Goal: Task Accomplishment & Management: Use online tool/utility

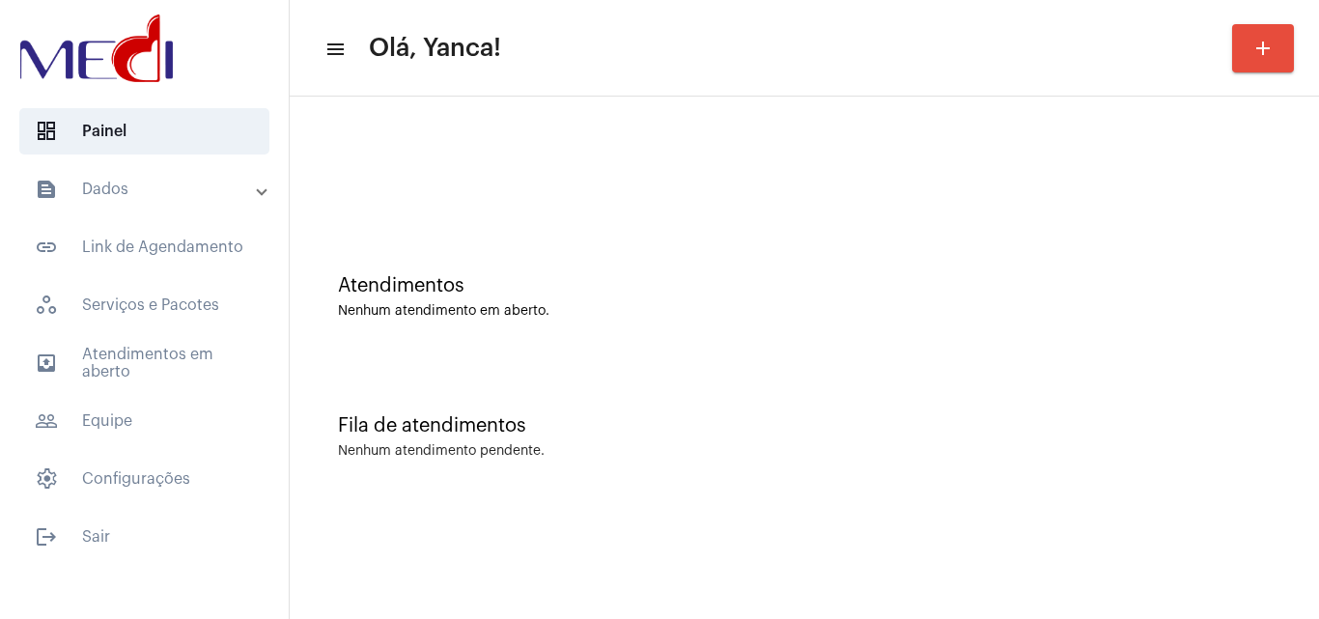
click at [201, 182] on mat-panel-title "text_snippet_outlined Dados" at bounding box center [146, 189] width 223 height 23
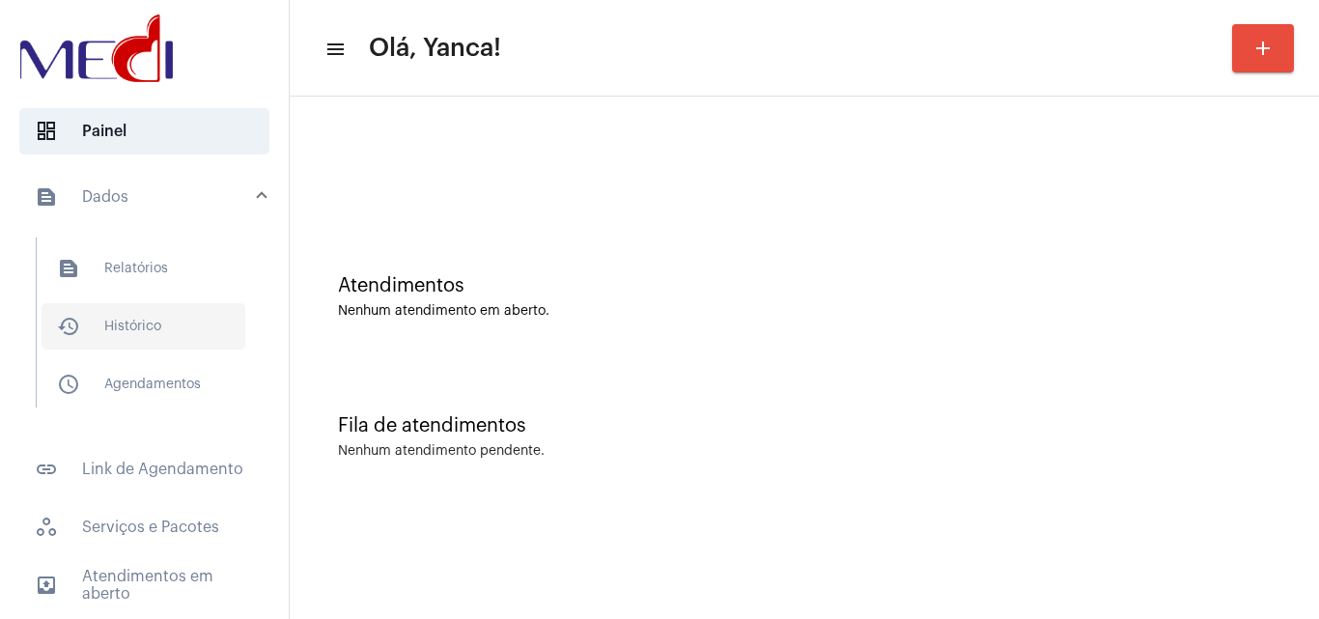
click at [211, 337] on span "history_outlined Histórico" at bounding box center [144, 326] width 204 height 46
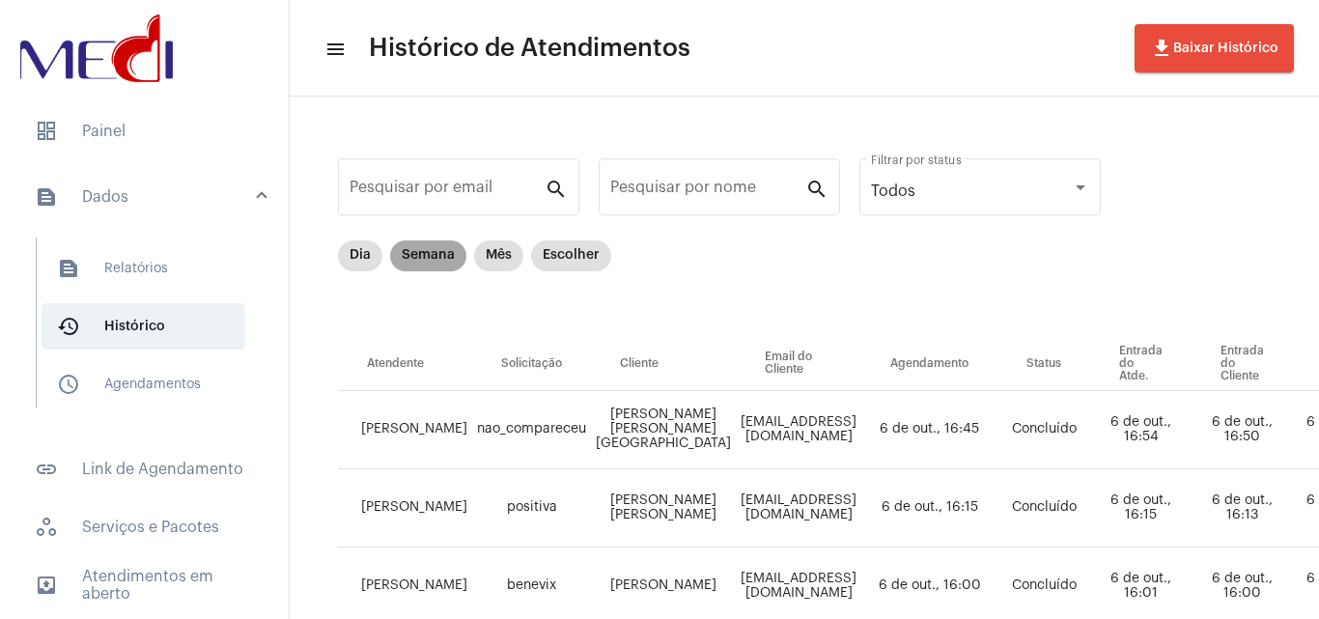
click at [411, 245] on mat-chip "Semana" at bounding box center [428, 256] width 76 height 31
click at [780, 193] on input "Pesquisar por nome" at bounding box center [707, 191] width 195 height 17
paste input "[PERSON_NAME]"
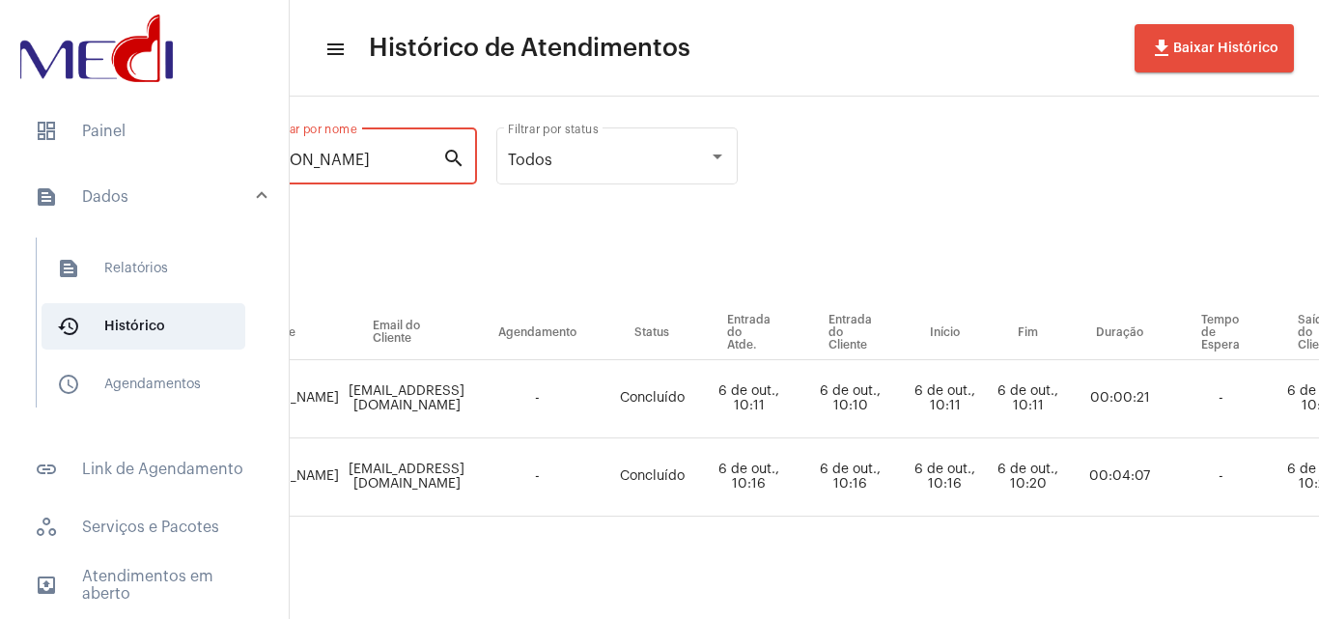
scroll to position [45, 384]
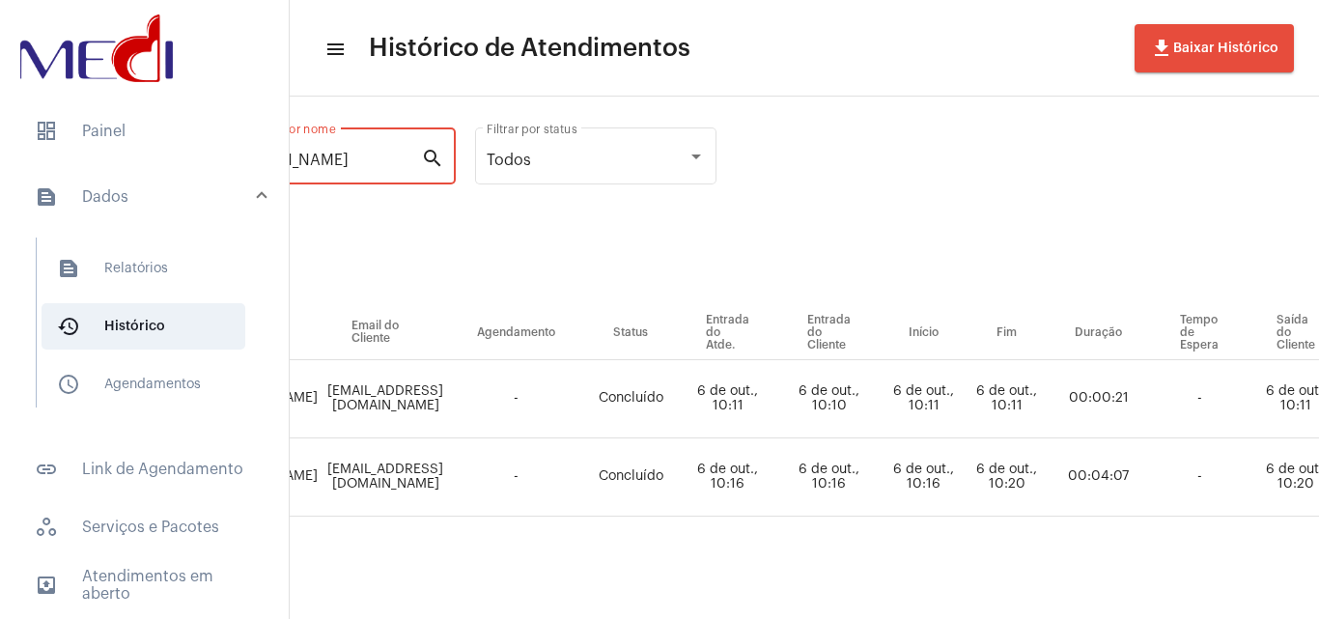
type input "[PERSON_NAME]"
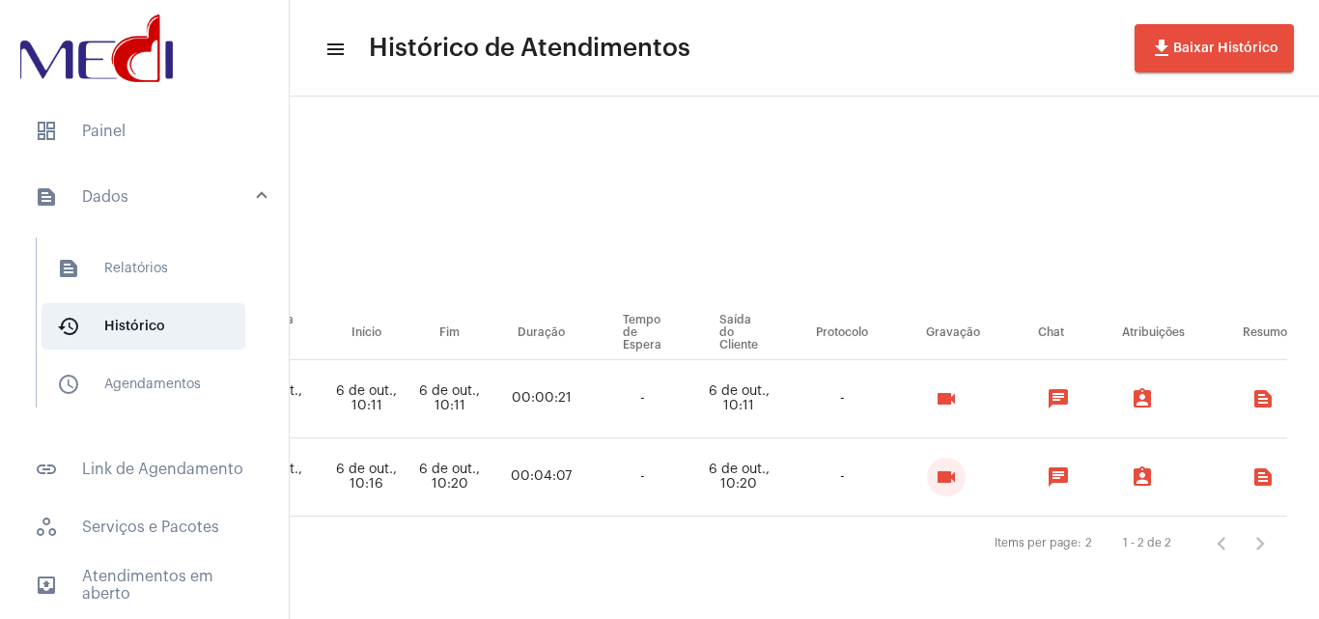
click at [935, 467] on mat-icon "videocam" at bounding box center [946, 477] width 23 height 23
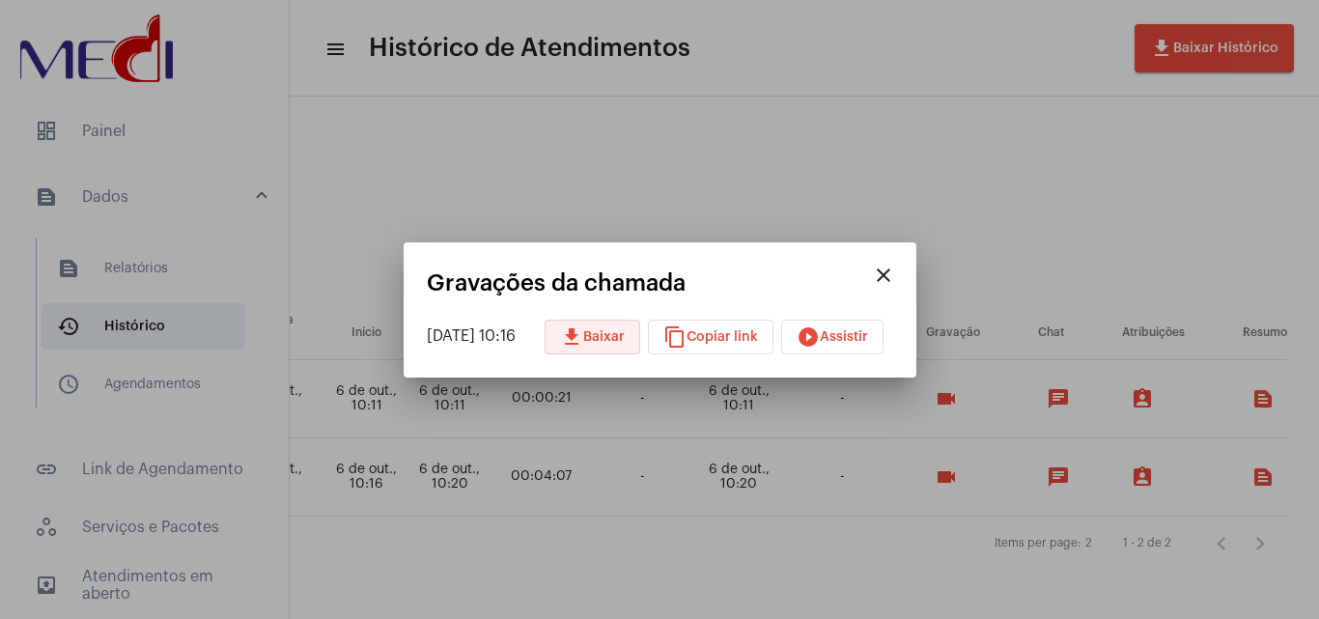
click at [605, 330] on span "download Baixar" at bounding box center [592, 337] width 65 height 14
click at [903, 261] on button "close" at bounding box center [883, 275] width 39 height 39
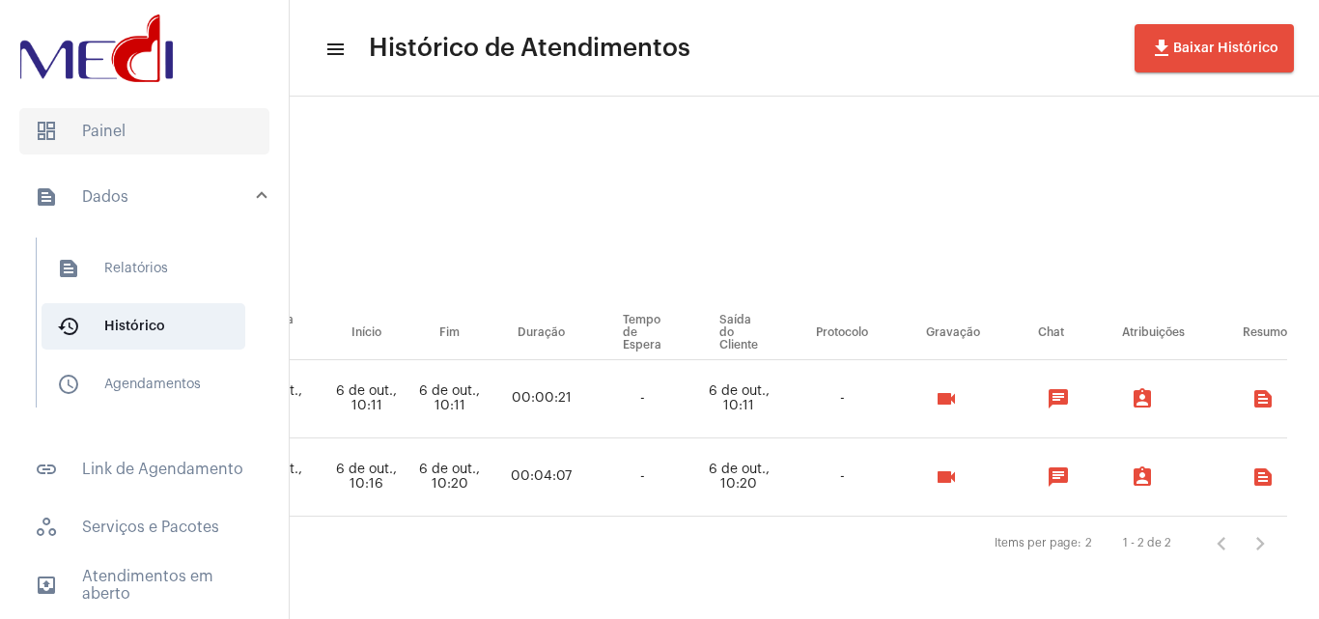
click at [134, 140] on span "dashboard Painel" at bounding box center [144, 131] width 250 height 46
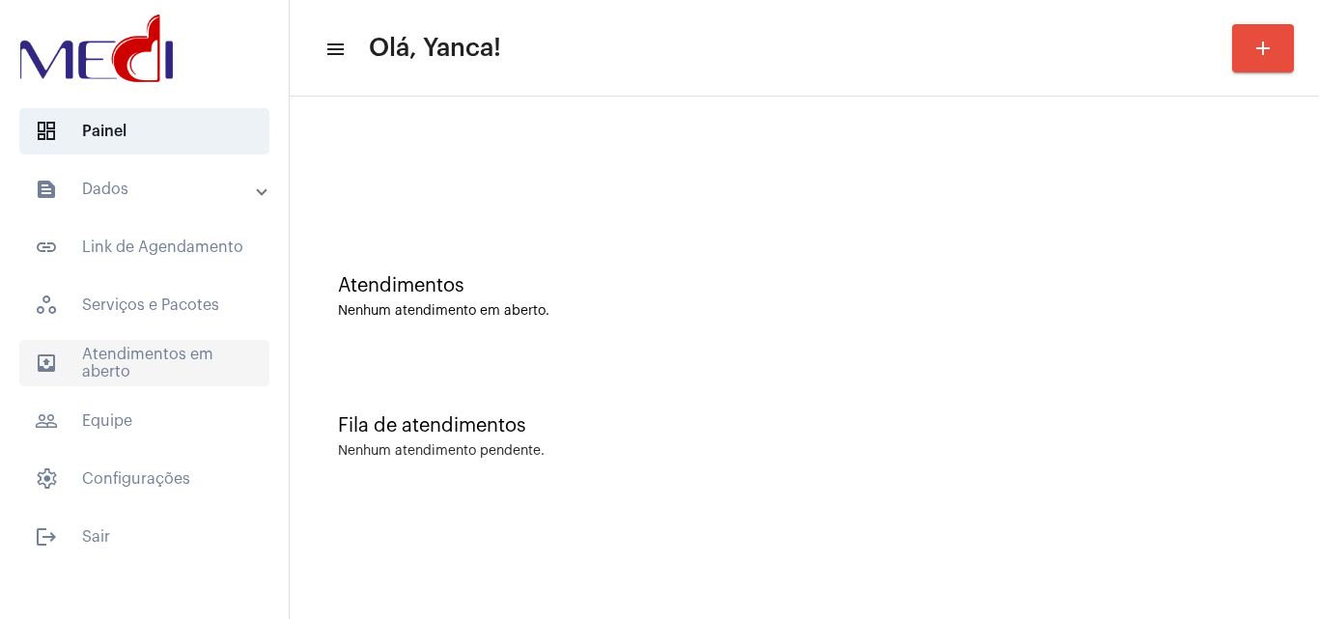
click at [83, 348] on span "outbox_outline Atendimentos em aberto" at bounding box center [144, 363] width 250 height 46
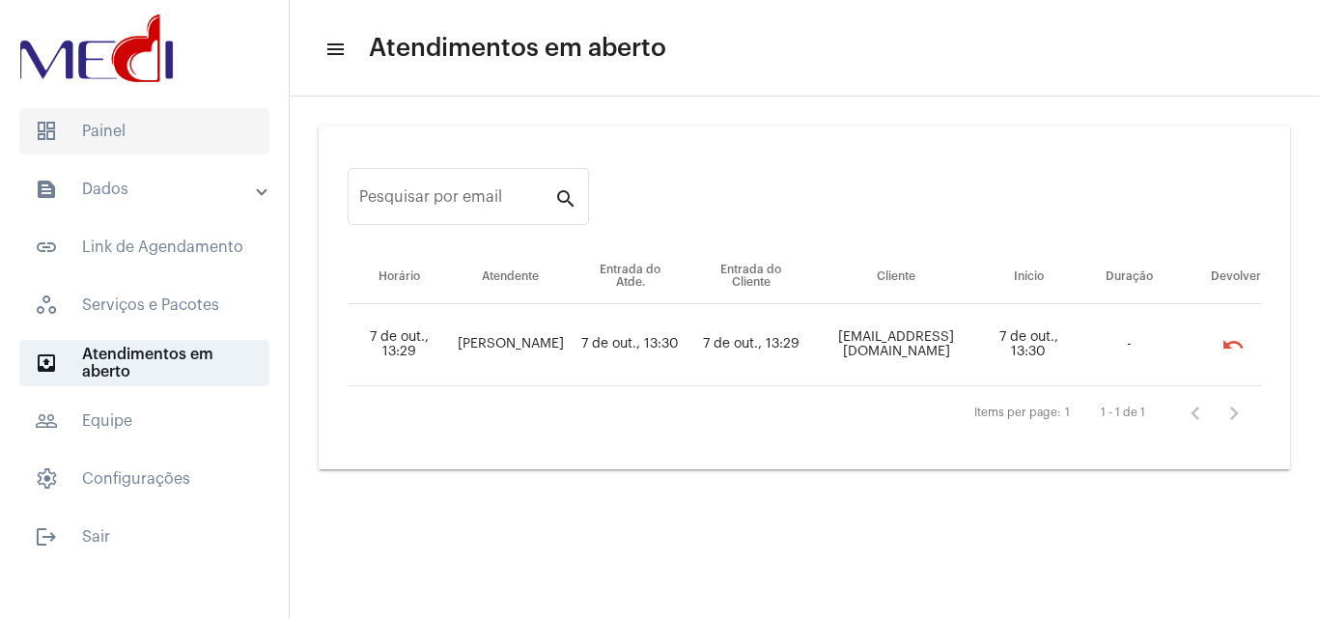
click at [169, 139] on span "dashboard Painel" at bounding box center [144, 131] width 250 height 46
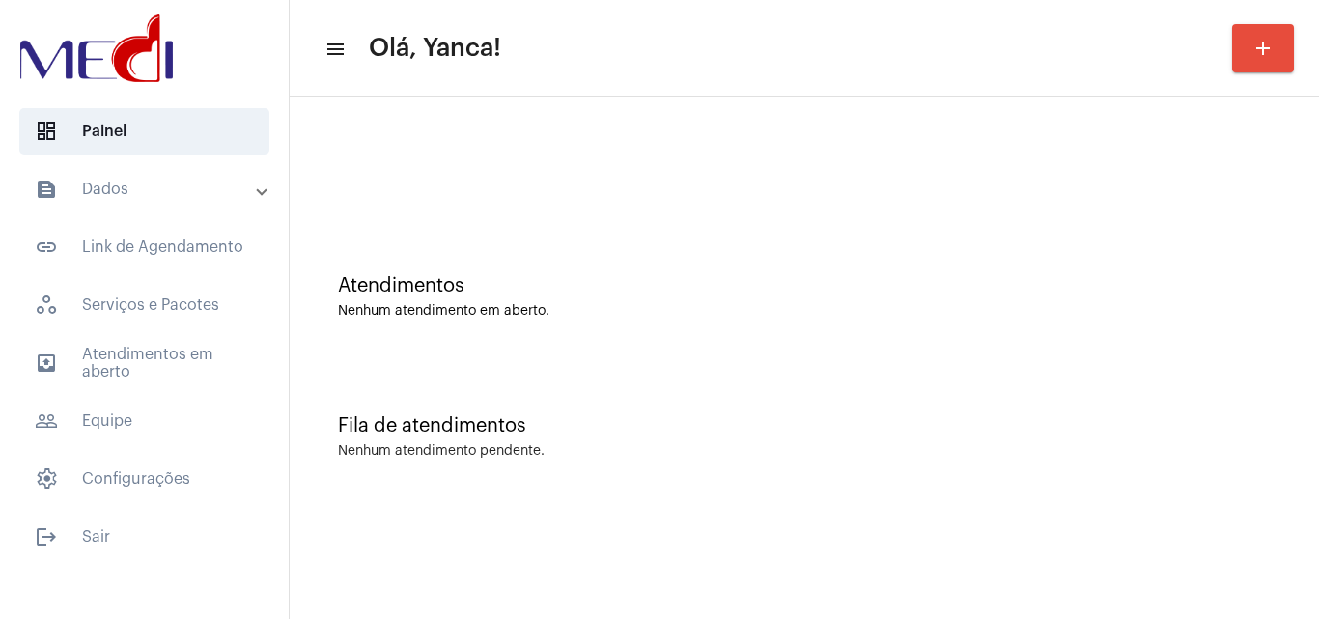
click at [141, 339] on mat-accordion "text_snippet_outlined Dados text_snippet_outlined Relatórios history_outlined H…" at bounding box center [144, 334] width 289 height 336
click at [155, 358] on span "outbox_outline Atendimentos em aberto" at bounding box center [144, 363] width 250 height 46
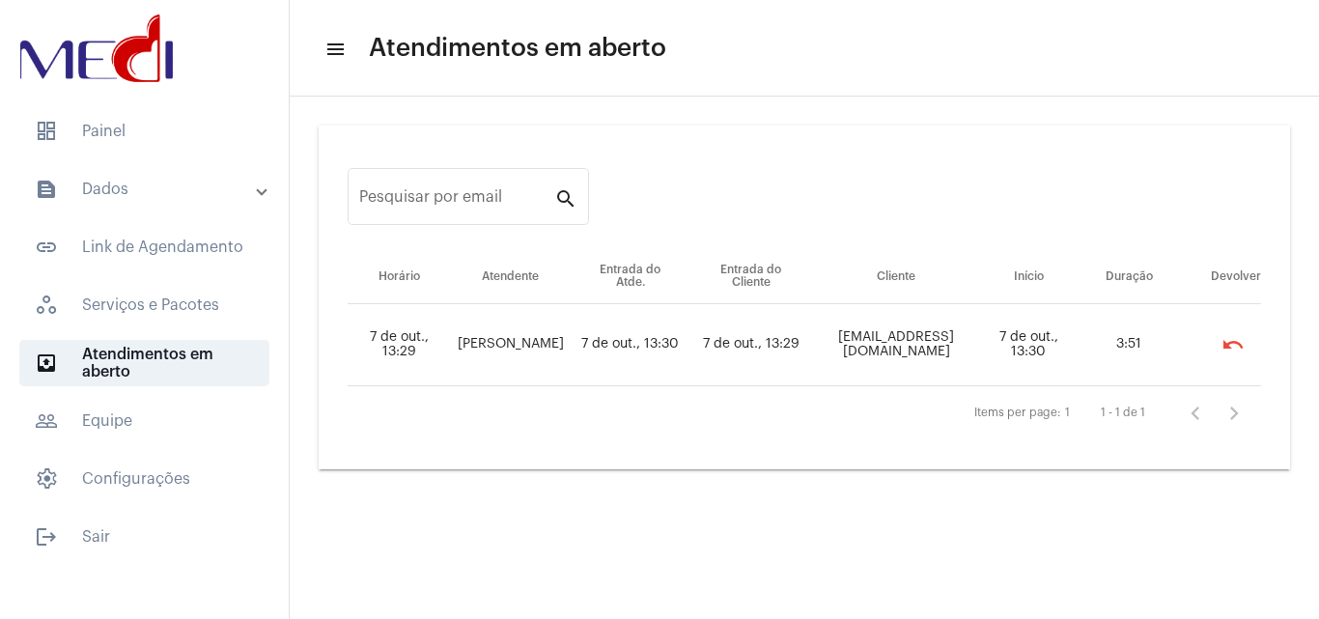
click at [931, 348] on td "[EMAIL_ADDRESS][DOMAIN_NAME]" at bounding box center [896, 345] width 168 height 82
drag, startPoint x: 804, startPoint y: 341, endPoint x: 1158, endPoint y: 369, distance: 355.6
click at [1158, 369] on tr "7 de out., 13:29 [PERSON_NAME] 7 de out., 13:30 7 de out., 13:29 [EMAIL_ADDRESS…" at bounding box center [805, 345] width 914 height 82
click at [598, 346] on td "7 de out., 13:30" at bounding box center [630, 345] width 119 height 82
click at [812, 329] on td "[EMAIL_ADDRESS][DOMAIN_NAME]" at bounding box center [896, 345] width 168 height 82
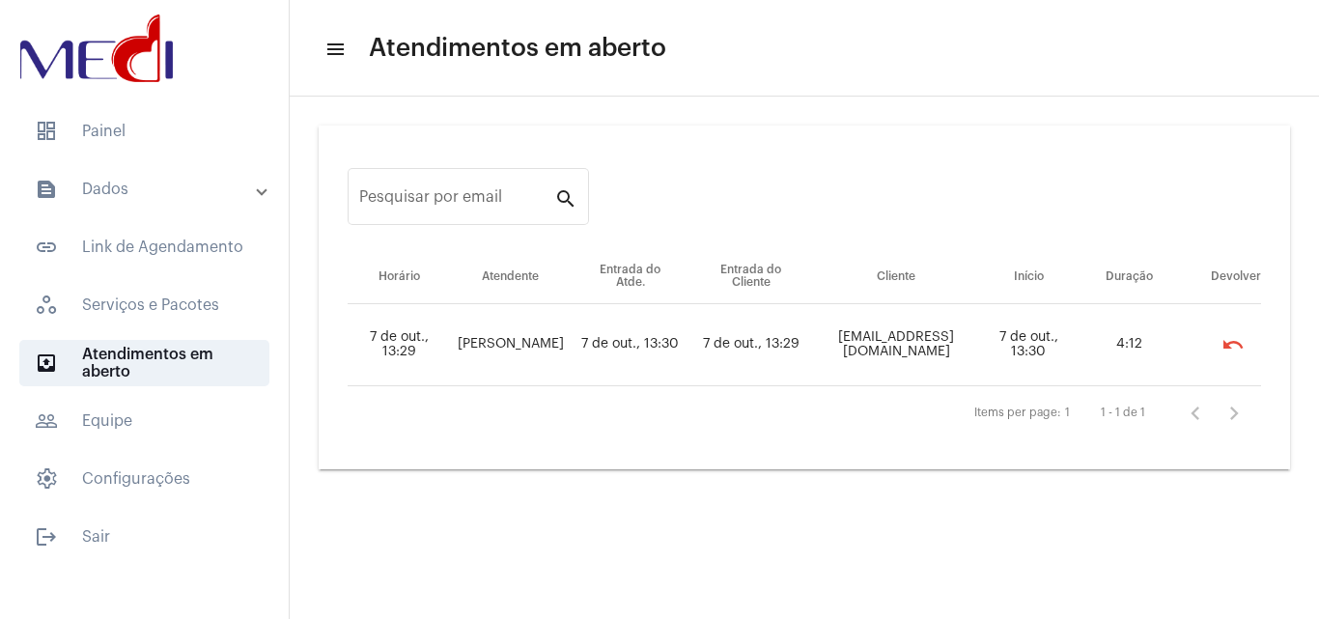
click at [1227, 339] on mat-icon "undo" at bounding box center [1233, 344] width 23 height 23
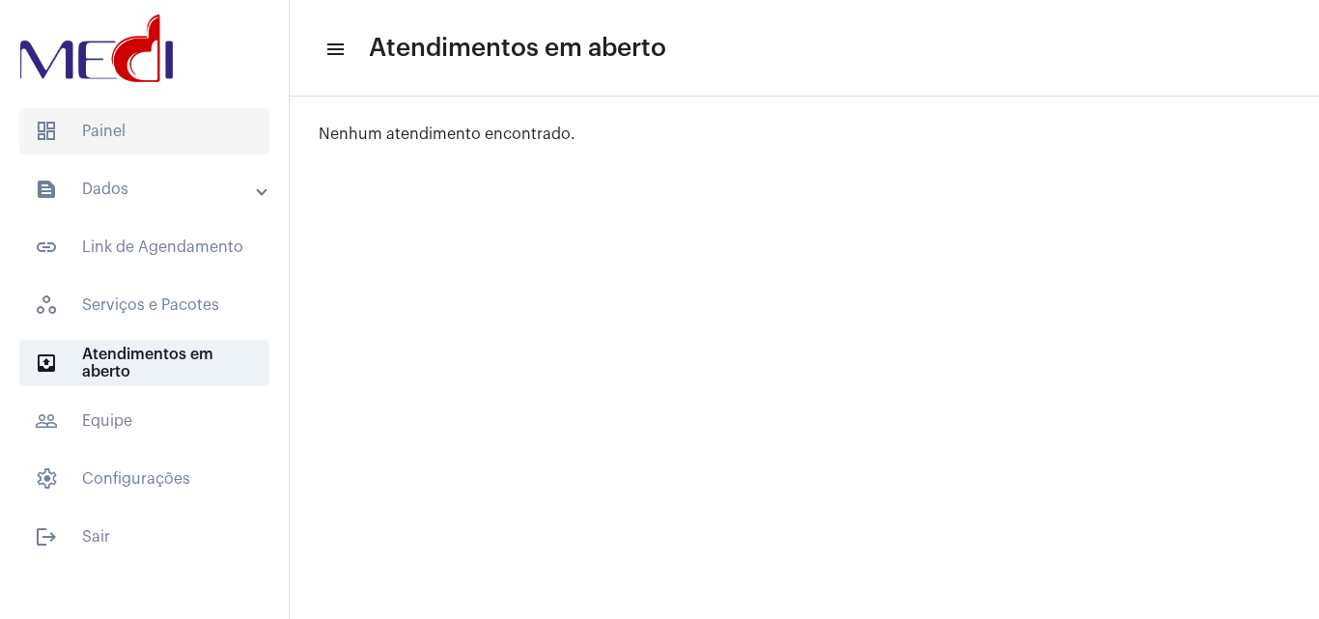
click at [179, 144] on span "dashboard Painel" at bounding box center [144, 131] width 250 height 46
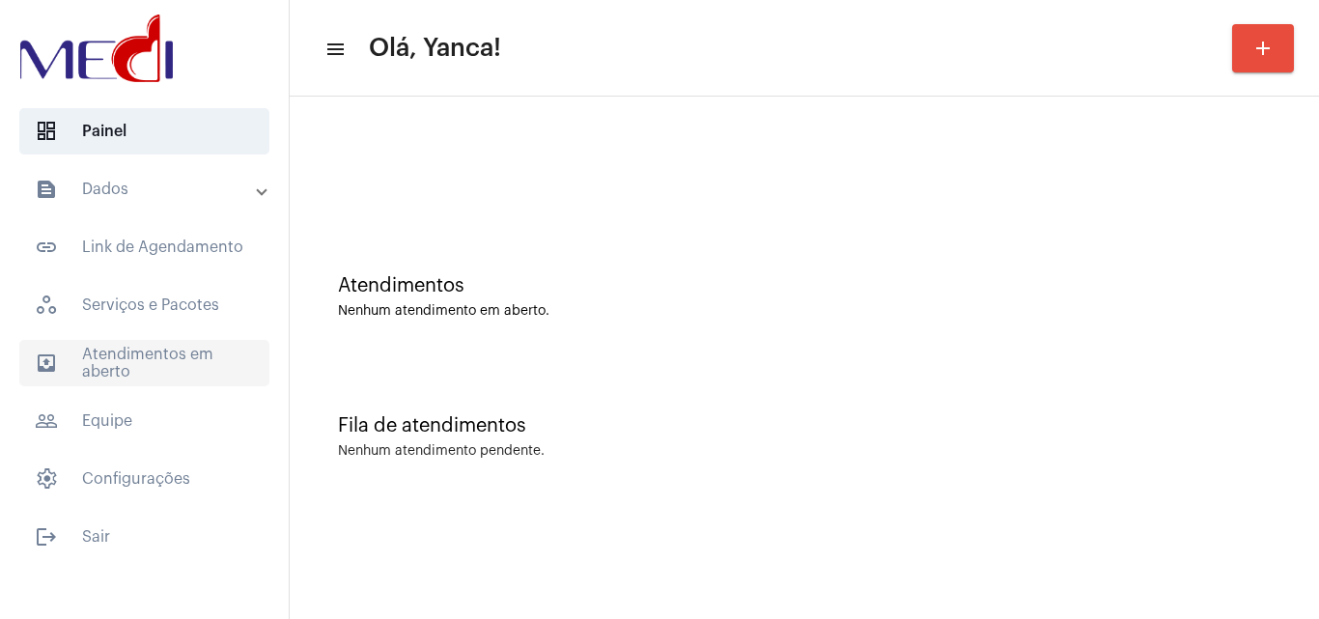
click at [193, 362] on span "outbox_outline Atendimentos em aberto" at bounding box center [144, 363] width 250 height 46
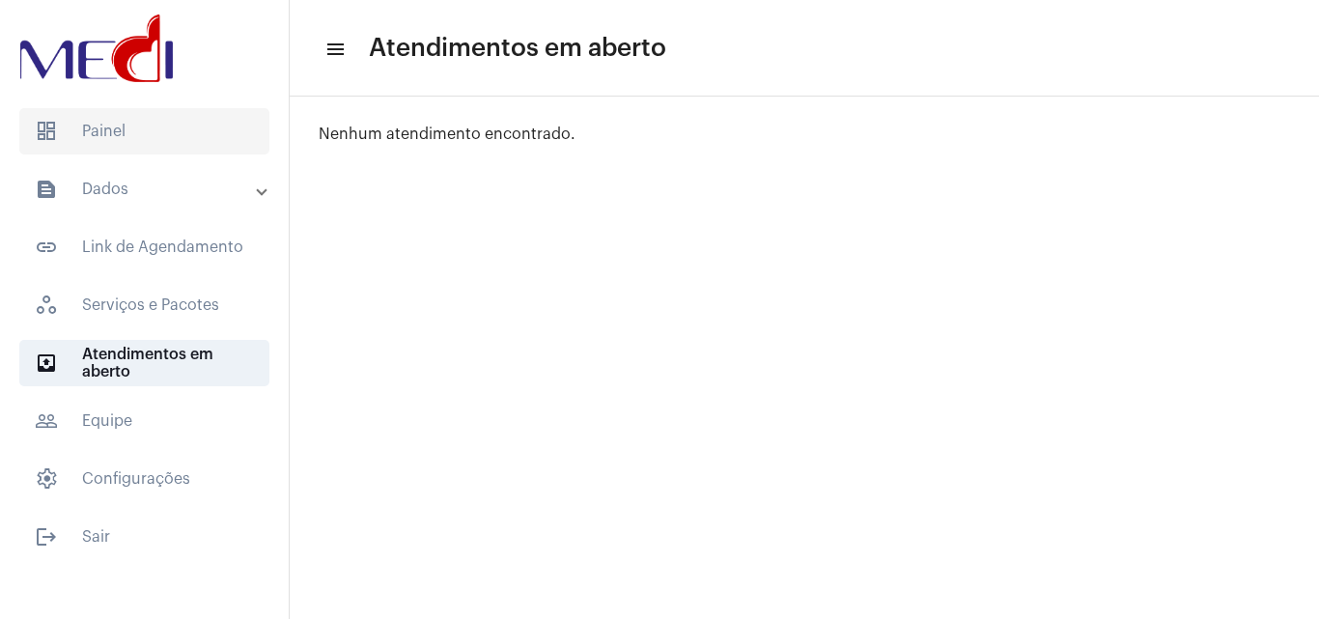
click at [80, 112] on span "dashboard Painel" at bounding box center [144, 131] width 250 height 46
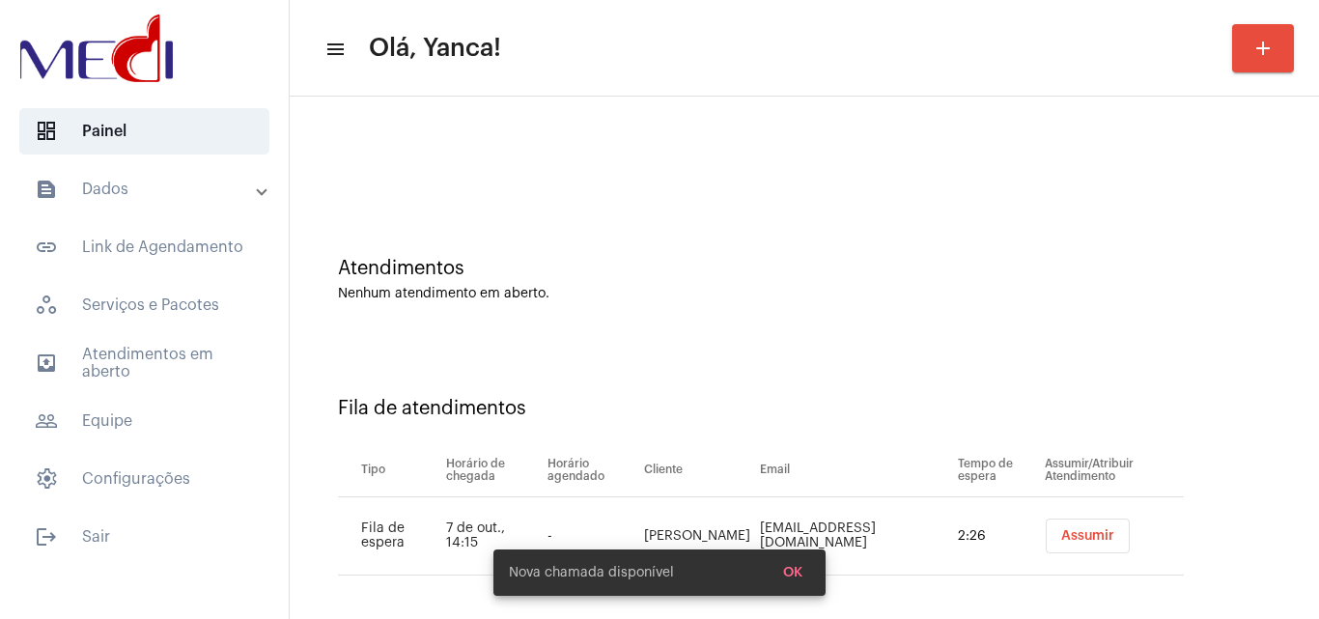
scroll to position [26, 0]
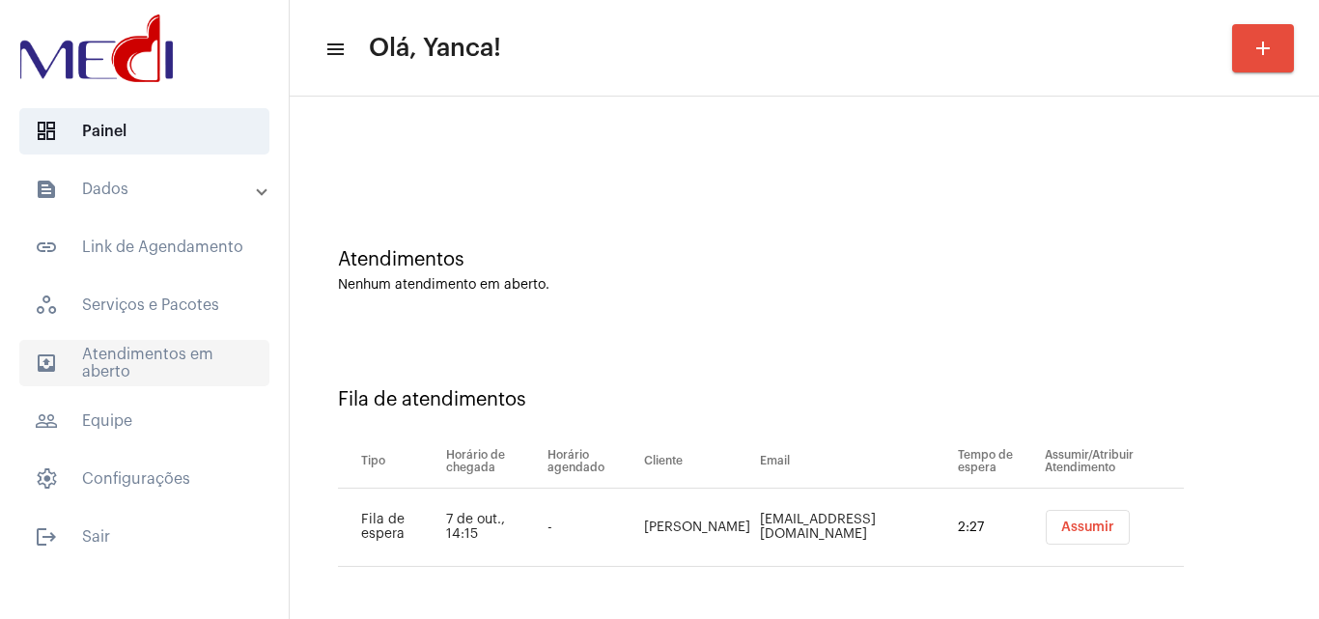
click at [146, 365] on span "outbox_outline Atendimentos em aberto" at bounding box center [144, 363] width 250 height 46
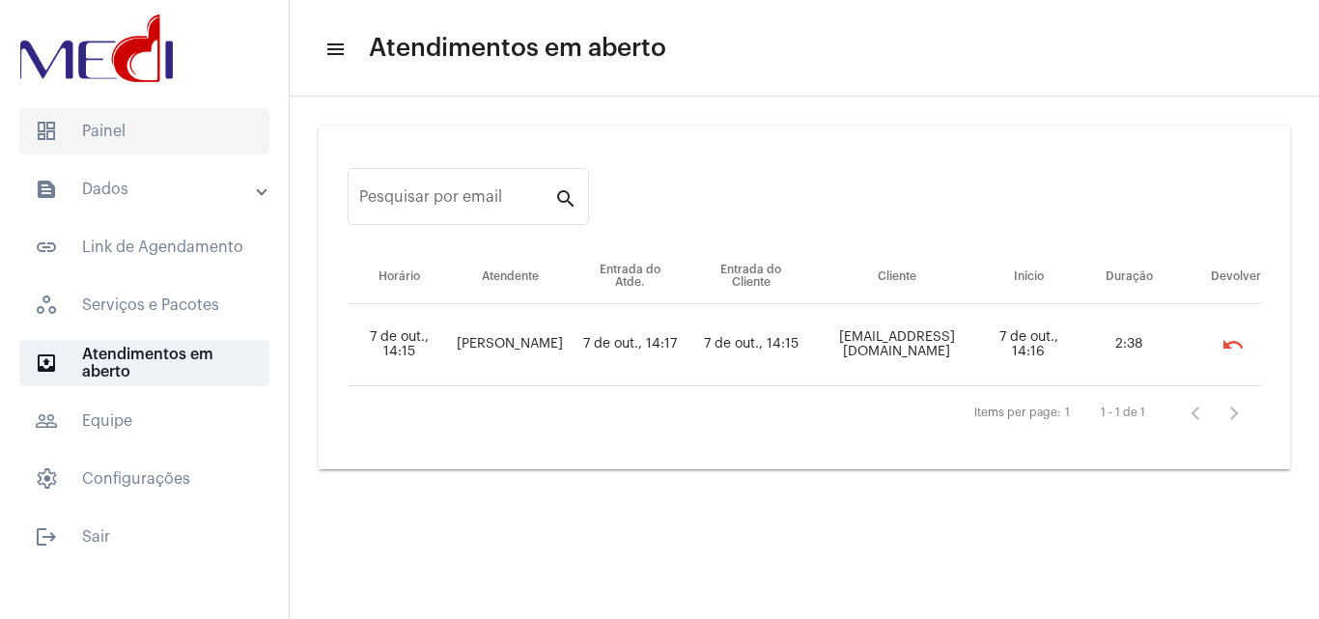
click at [173, 150] on span "dashboard Painel" at bounding box center [144, 131] width 250 height 46
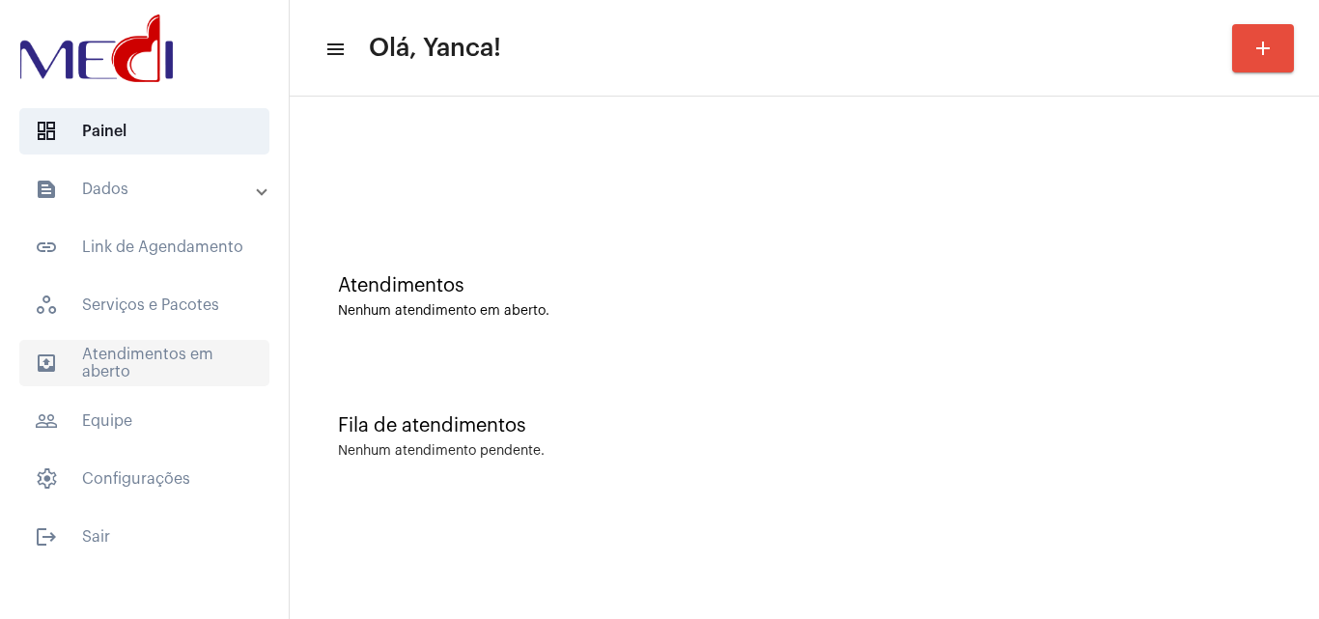
click at [125, 372] on span "outbox_outline Atendimentos em aberto" at bounding box center [144, 363] width 250 height 46
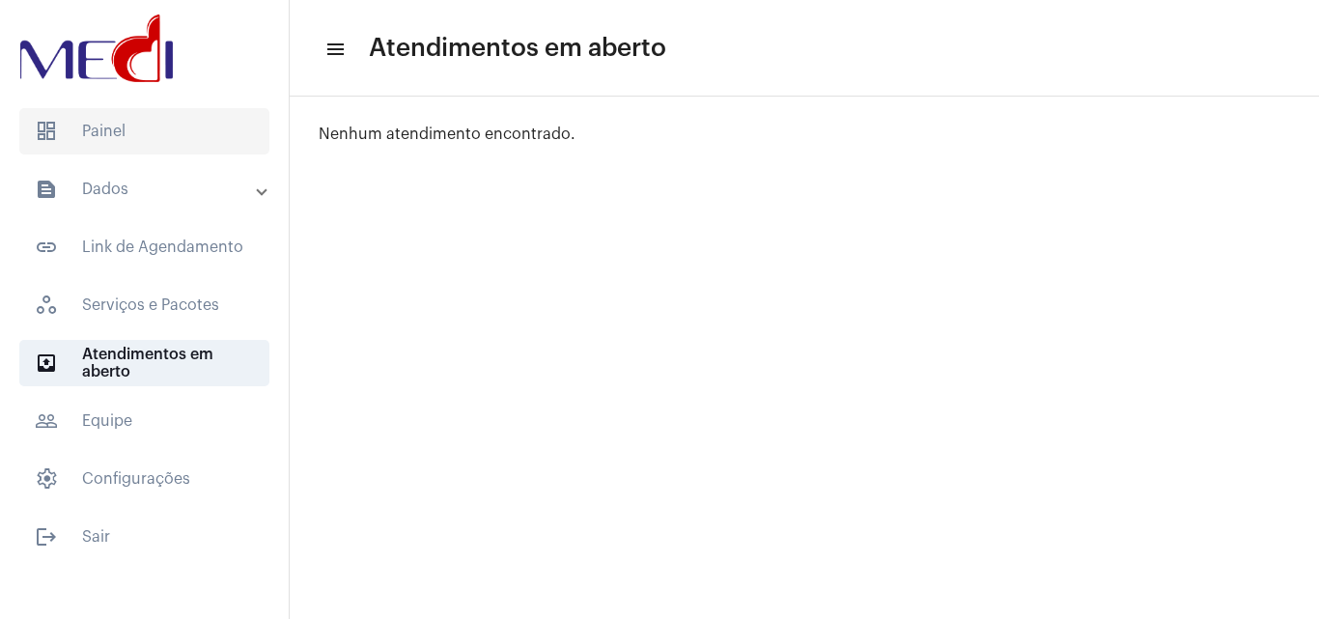
click at [136, 127] on span "dashboard Painel" at bounding box center [144, 131] width 250 height 46
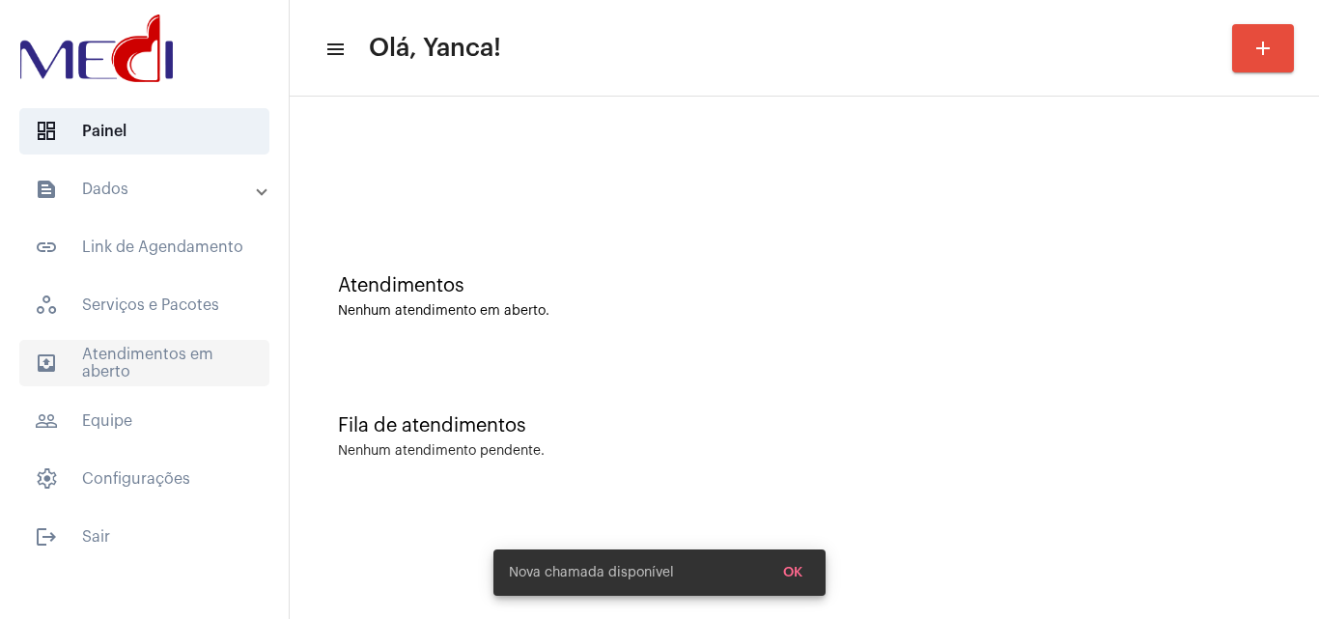
click at [145, 369] on span "outbox_outline Atendimentos em aberto" at bounding box center [144, 363] width 250 height 46
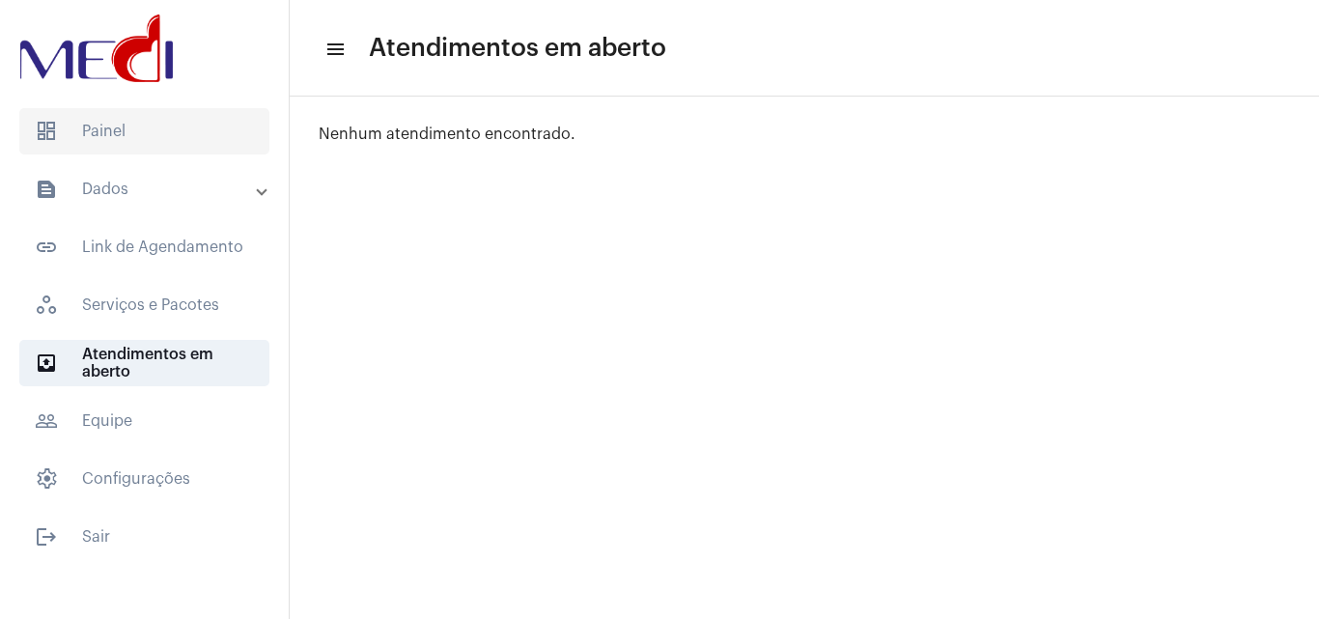
click at [150, 117] on span "dashboard Painel" at bounding box center [144, 131] width 250 height 46
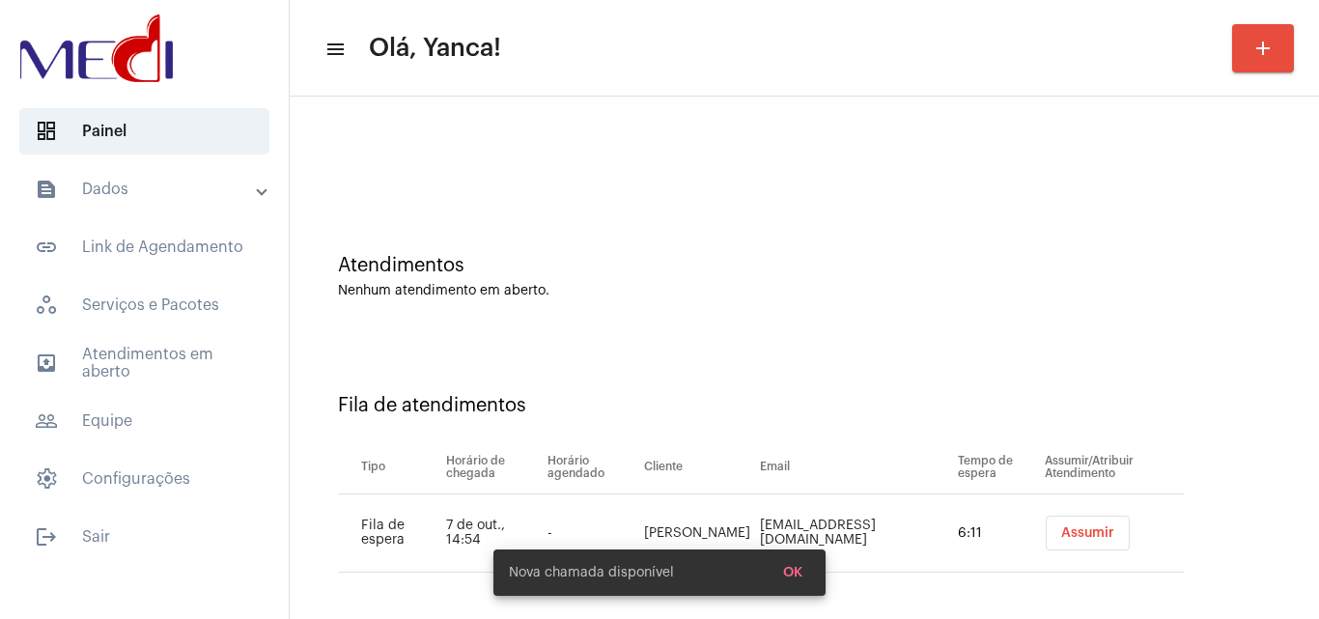
scroll to position [26, 0]
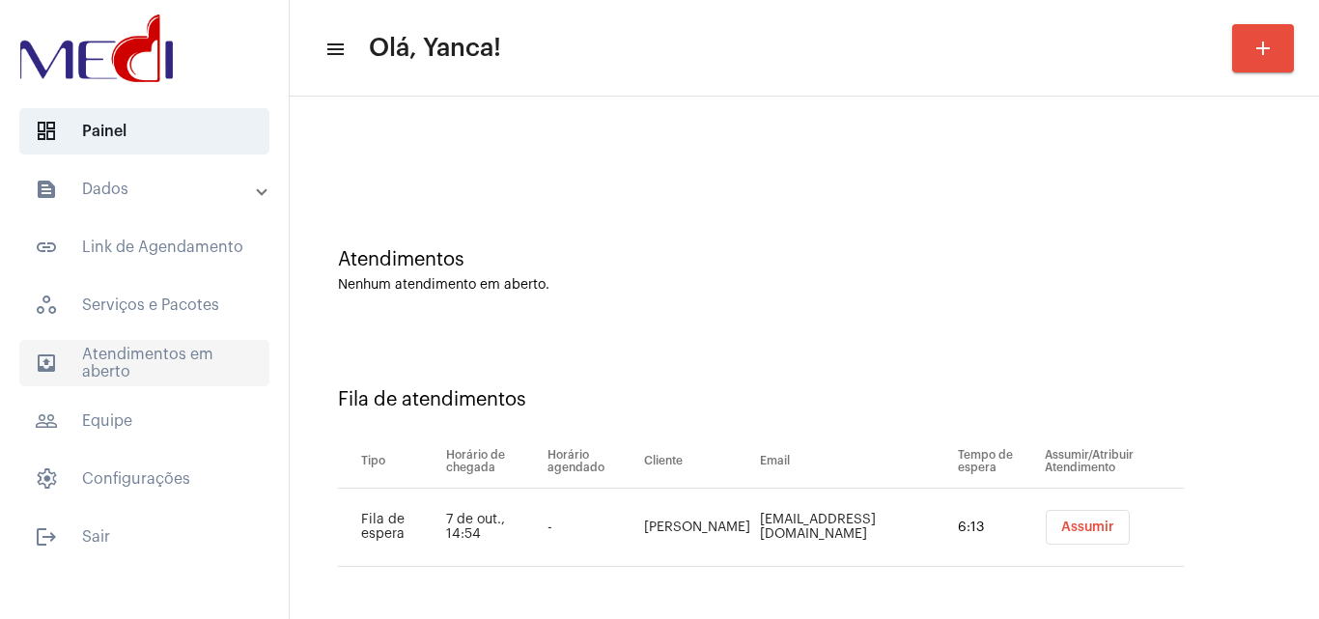
click at [153, 353] on span "outbox_outline Atendimentos em aberto" at bounding box center [144, 363] width 250 height 46
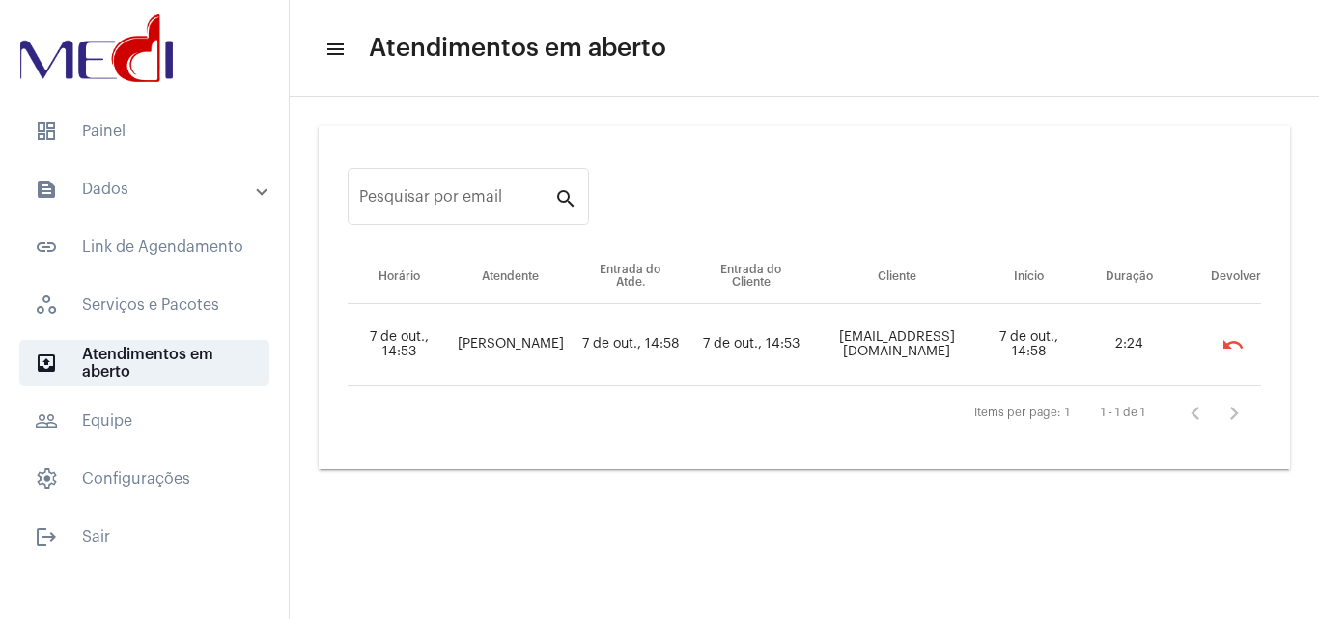
drag, startPoint x: 805, startPoint y: 349, endPoint x: 982, endPoint y: 330, distance: 178.7
click at [980, 330] on td "[EMAIL_ADDRESS][DOMAIN_NAME]" at bounding box center [896, 345] width 168 height 82
copy td "[EMAIL_ADDRESS][DOMAIN_NAME]"
click at [170, 135] on span "dashboard Painel" at bounding box center [144, 131] width 250 height 46
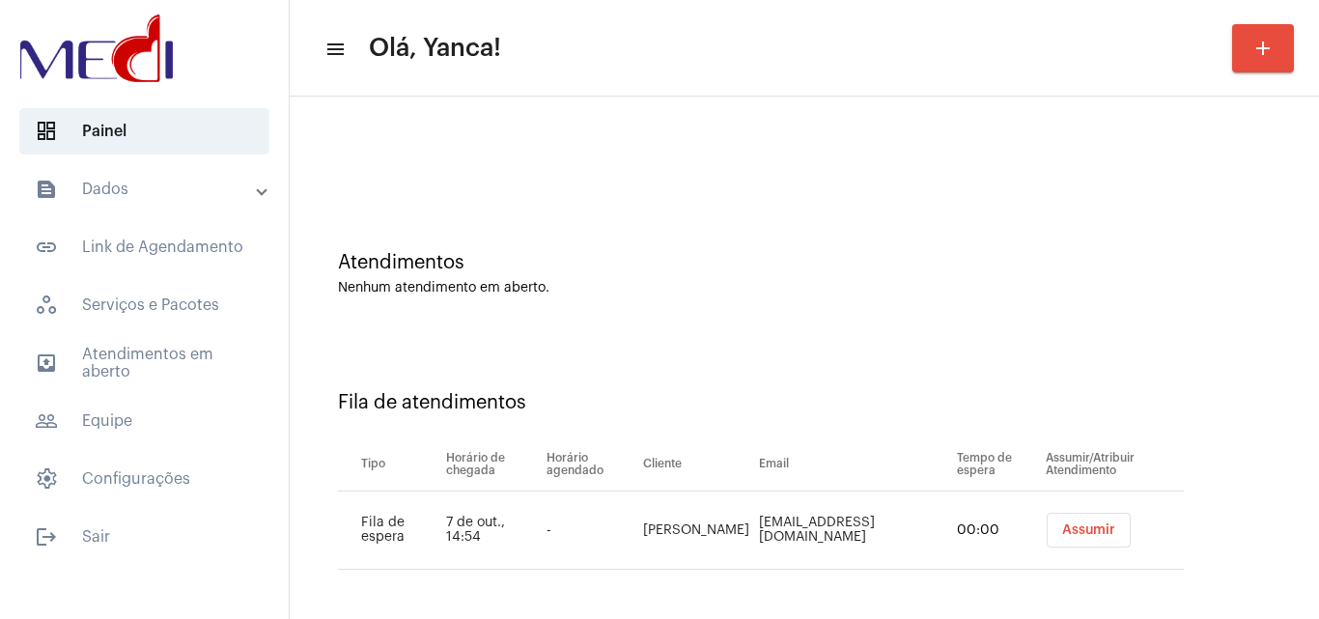
scroll to position [26, 0]
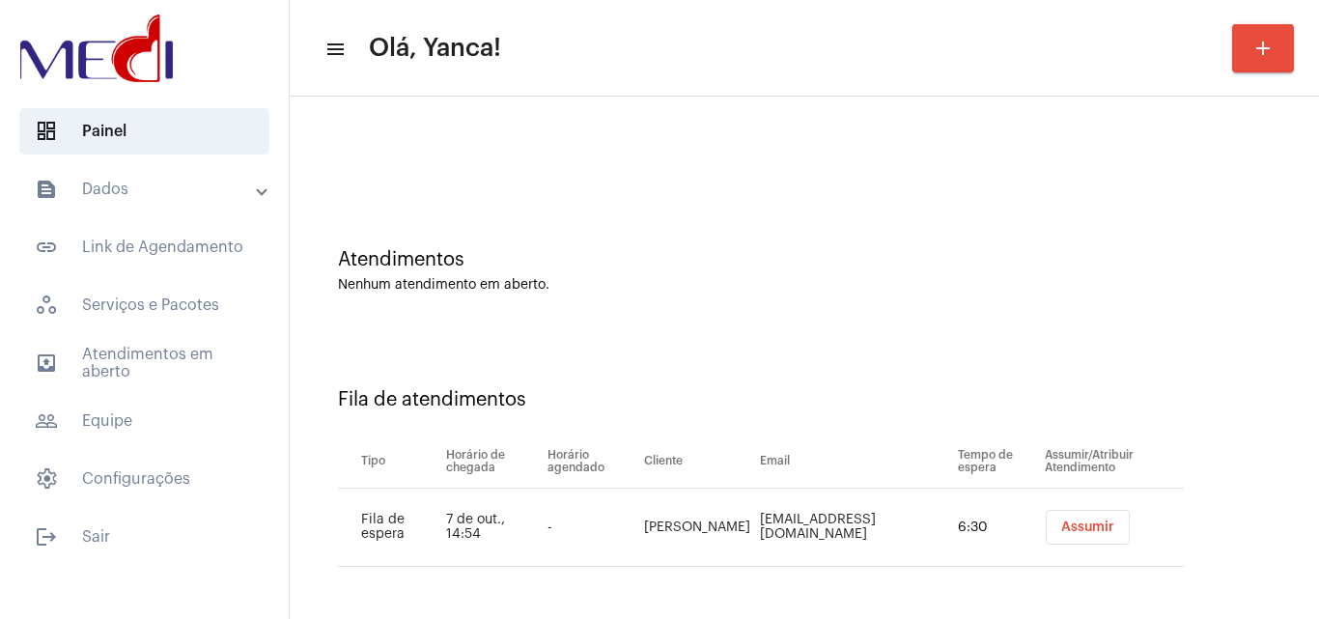
drag, startPoint x: 698, startPoint y: 531, endPoint x: 632, endPoint y: 511, distance: 69.7
click at [639, 511] on td "[PERSON_NAME]" at bounding box center [697, 528] width 116 height 78
click at [167, 381] on span "outbox_outline Atendimentos em aberto" at bounding box center [144, 363] width 250 height 46
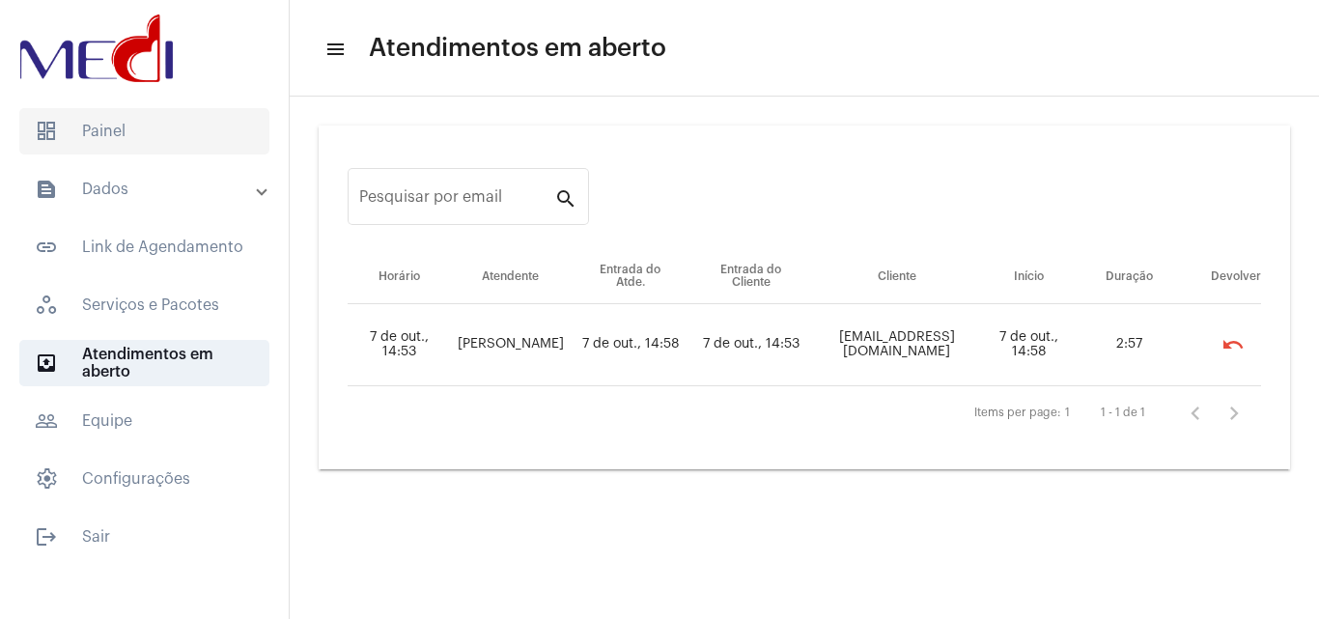
click at [136, 121] on span "dashboard Painel" at bounding box center [144, 131] width 250 height 46
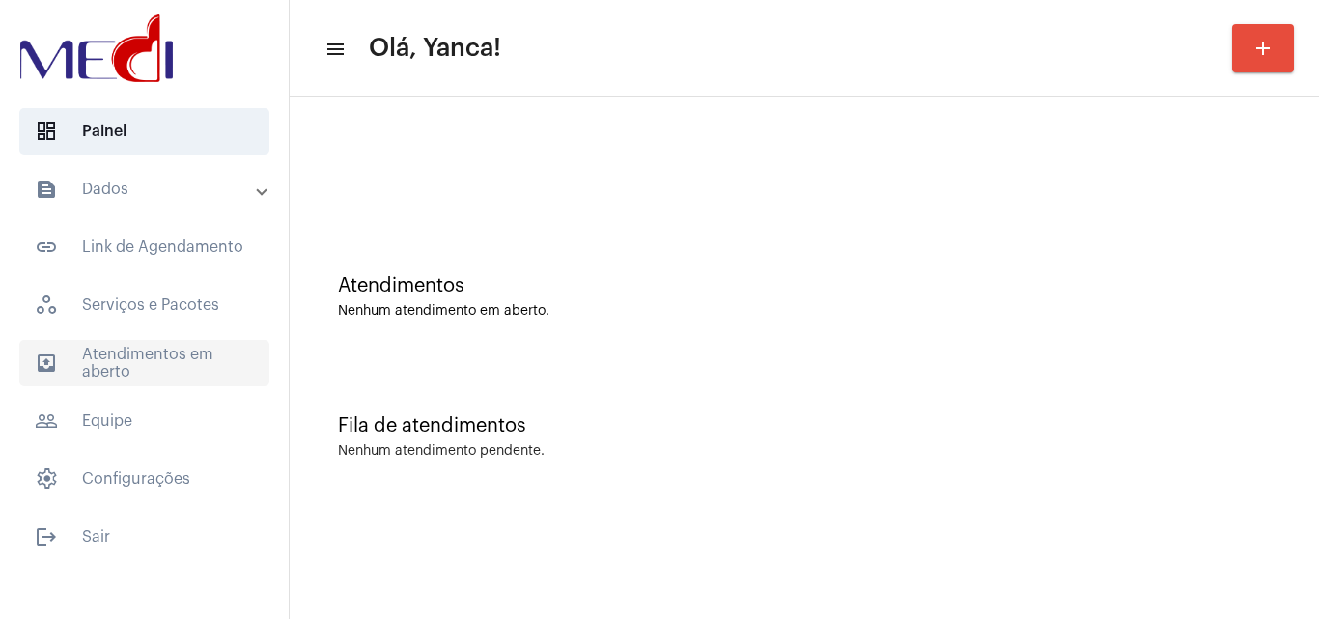
click at [166, 345] on span "outbox_outline Atendimentos em aberto" at bounding box center [144, 363] width 250 height 46
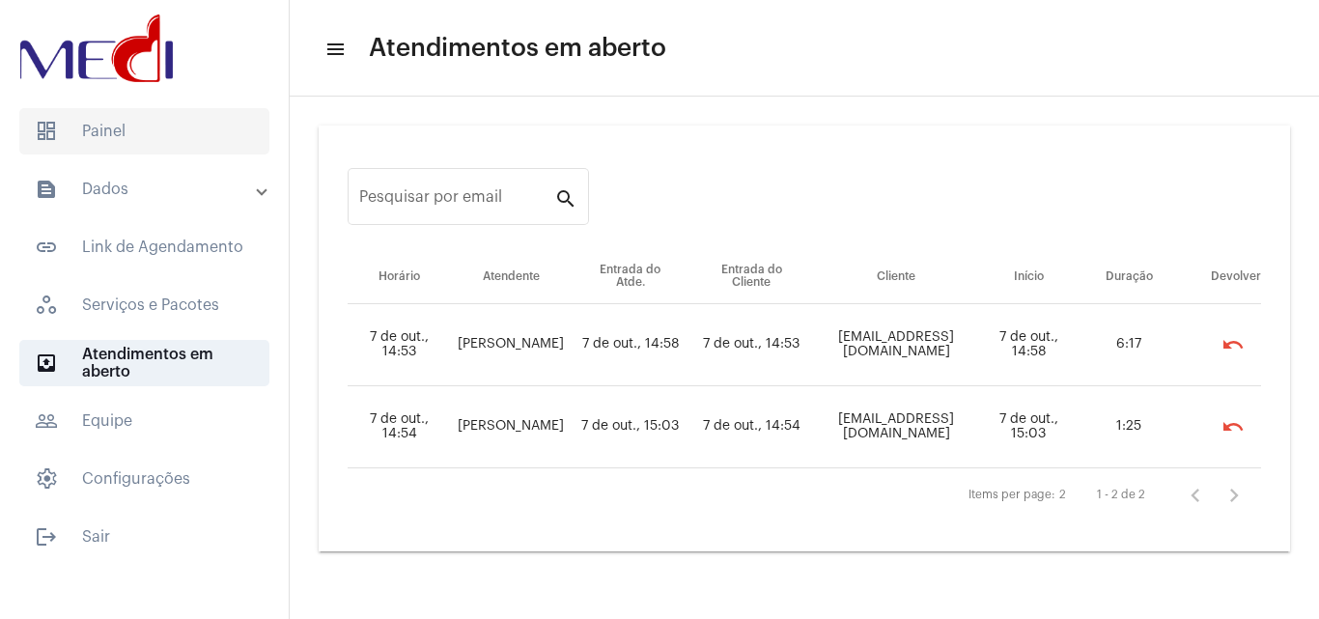
click at [154, 146] on span "dashboard Painel" at bounding box center [144, 131] width 250 height 46
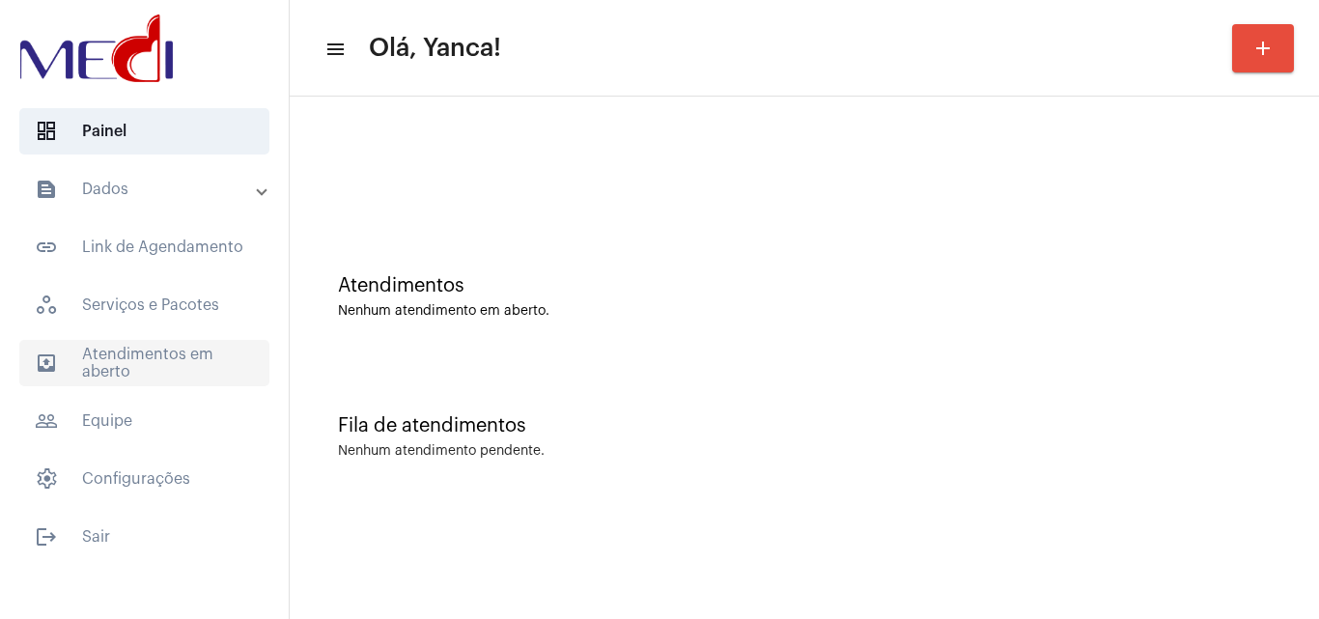
click at [186, 371] on span "outbox_outline Atendimentos em aberto" at bounding box center [144, 363] width 250 height 46
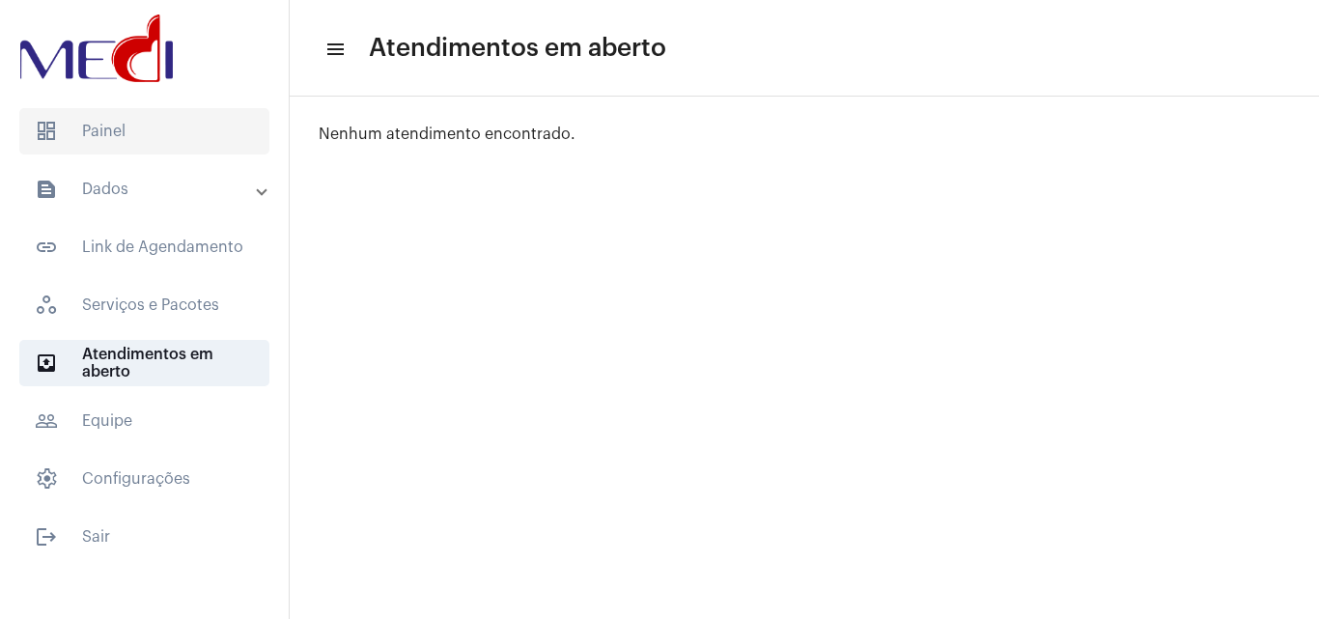
click at [199, 123] on span "dashboard Painel" at bounding box center [144, 131] width 250 height 46
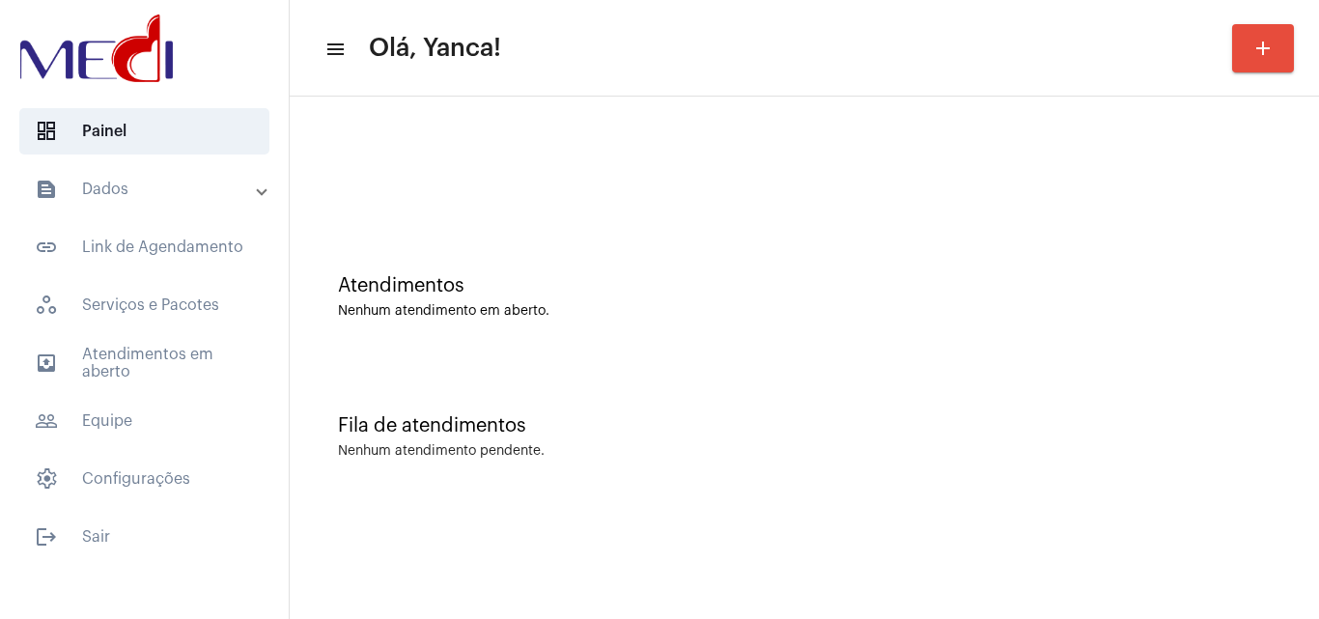
click at [207, 206] on mat-expansion-panel-header "text_snippet_outlined Dados" at bounding box center [150, 189] width 277 height 46
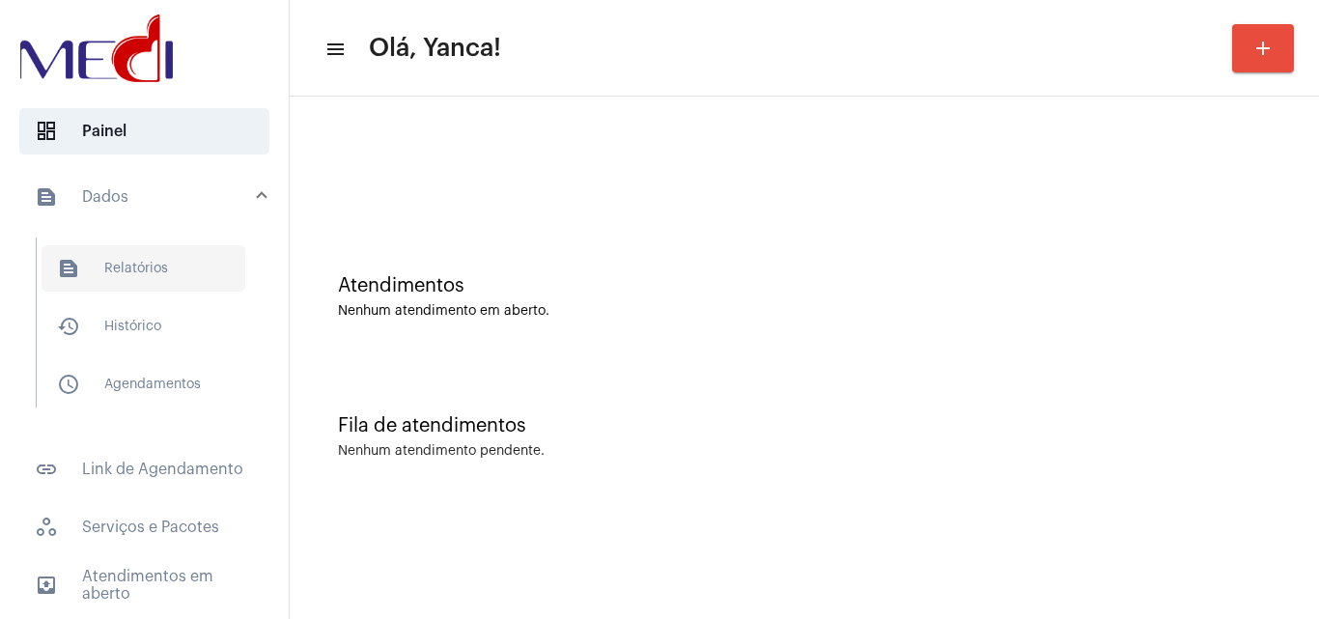
click at [141, 258] on span "text_snippet_outlined Relatórios" at bounding box center [144, 268] width 204 height 46
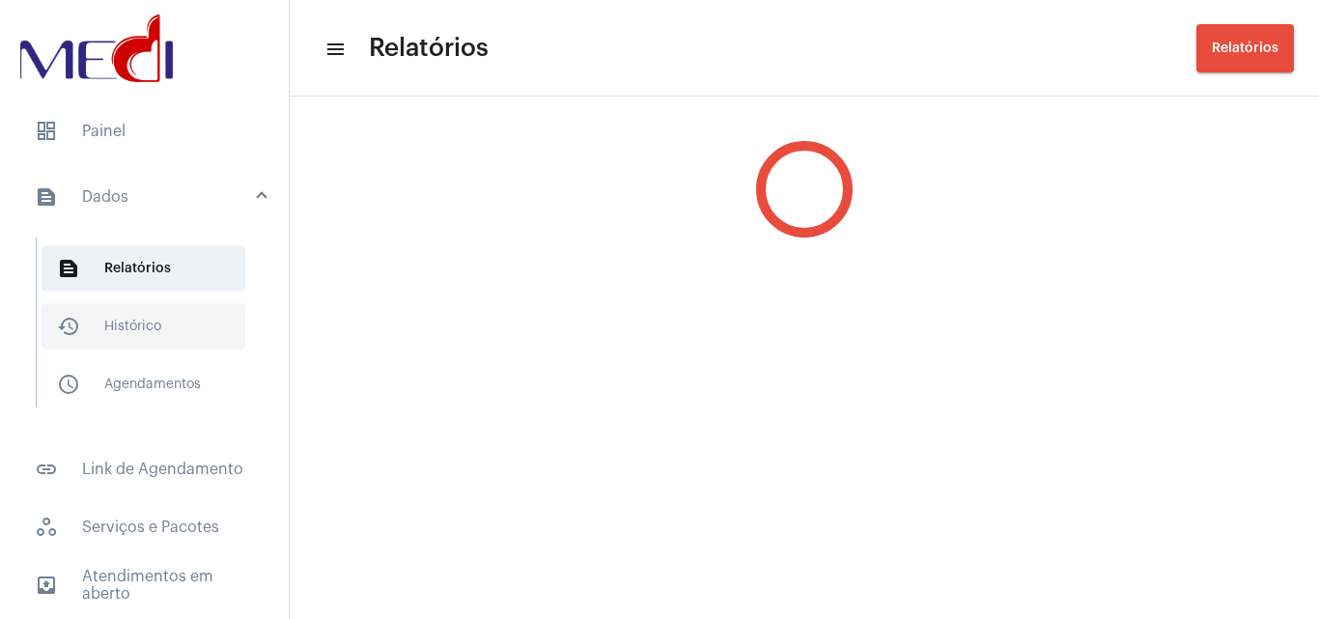
click at [202, 330] on span "history_outlined Histórico" at bounding box center [144, 326] width 204 height 46
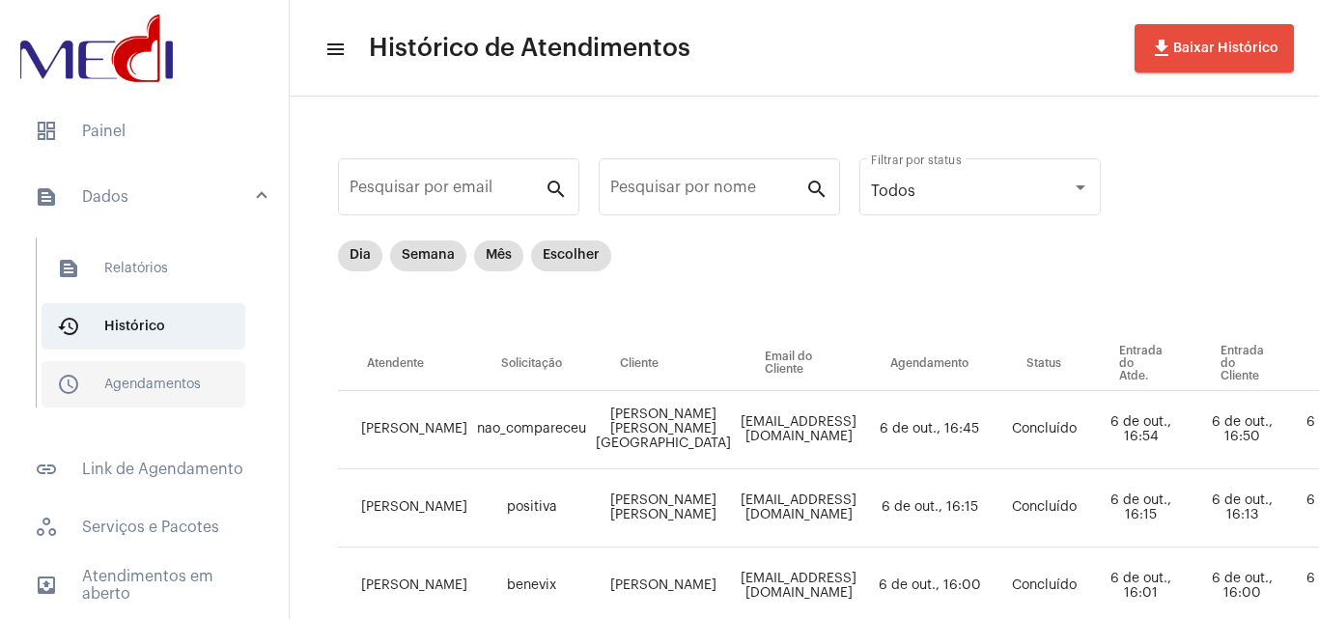
click at [142, 375] on span "schedule_outlined Agendamentos" at bounding box center [144, 384] width 204 height 46
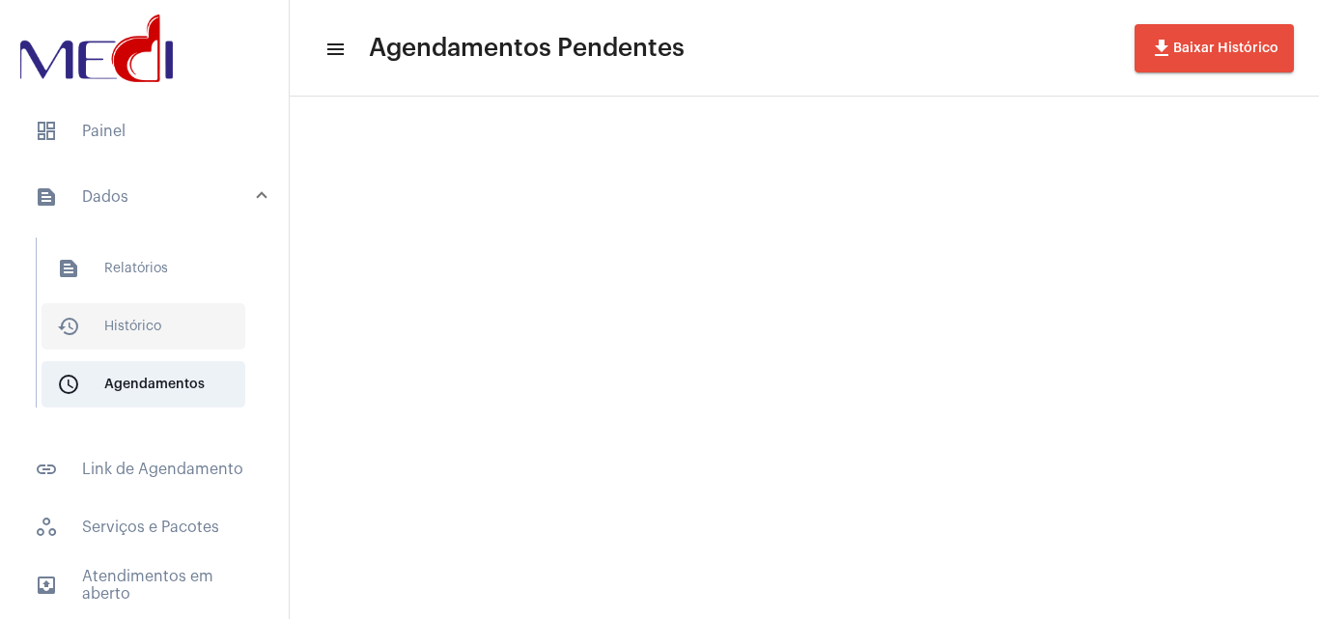
click at [178, 316] on span "history_outlined Histórico" at bounding box center [144, 326] width 204 height 46
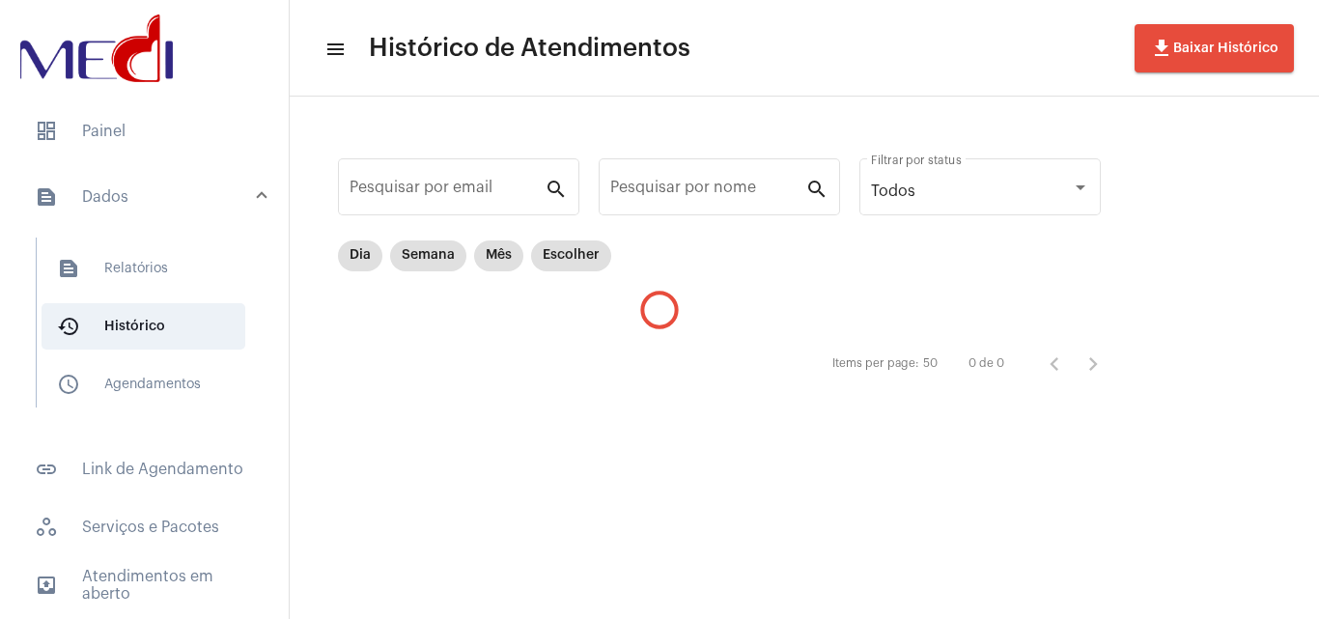
drag, startPoint x: 163, startPoint y: 232, endPoint x: 153, endPoint y: 254, distance: 24.6
click at [160, 240] on div "text_snippet_outlined Relatórios history_outlined Histórico schedule_outlined A…" at bounding box center [150, 331] width 277 height 207
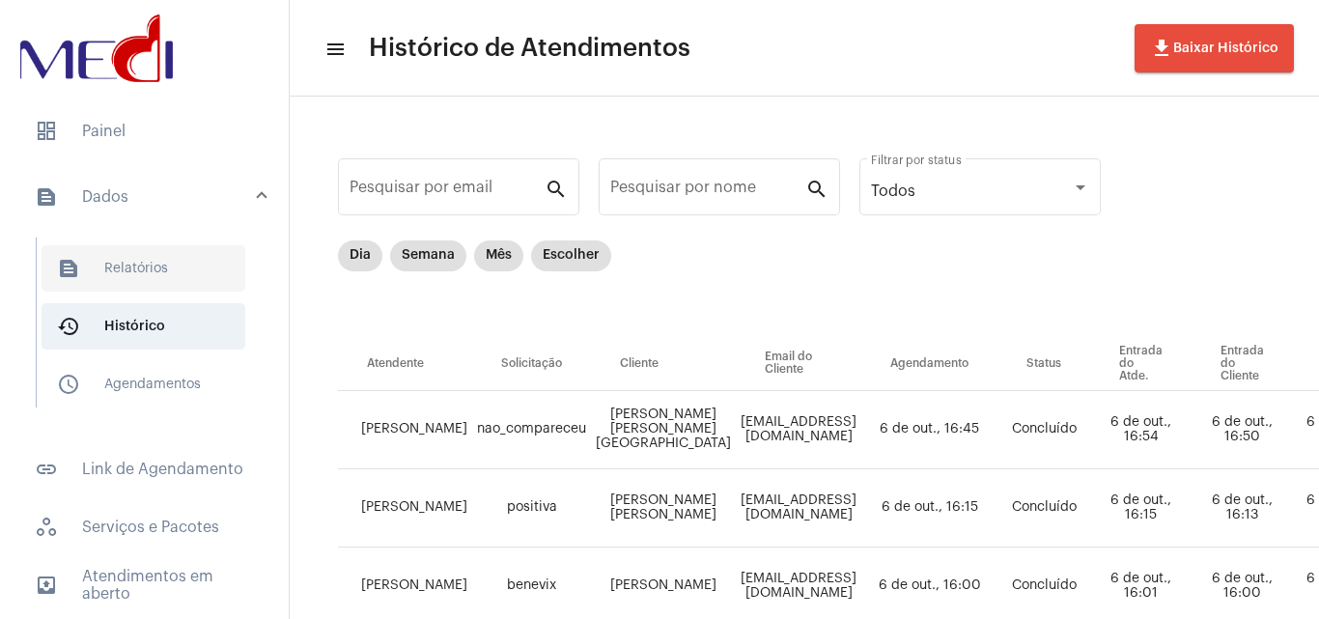
click at [153, 254] on span "text_snippet_outlined Relatórios" at bounding box center [144, 268] width 204 height 46
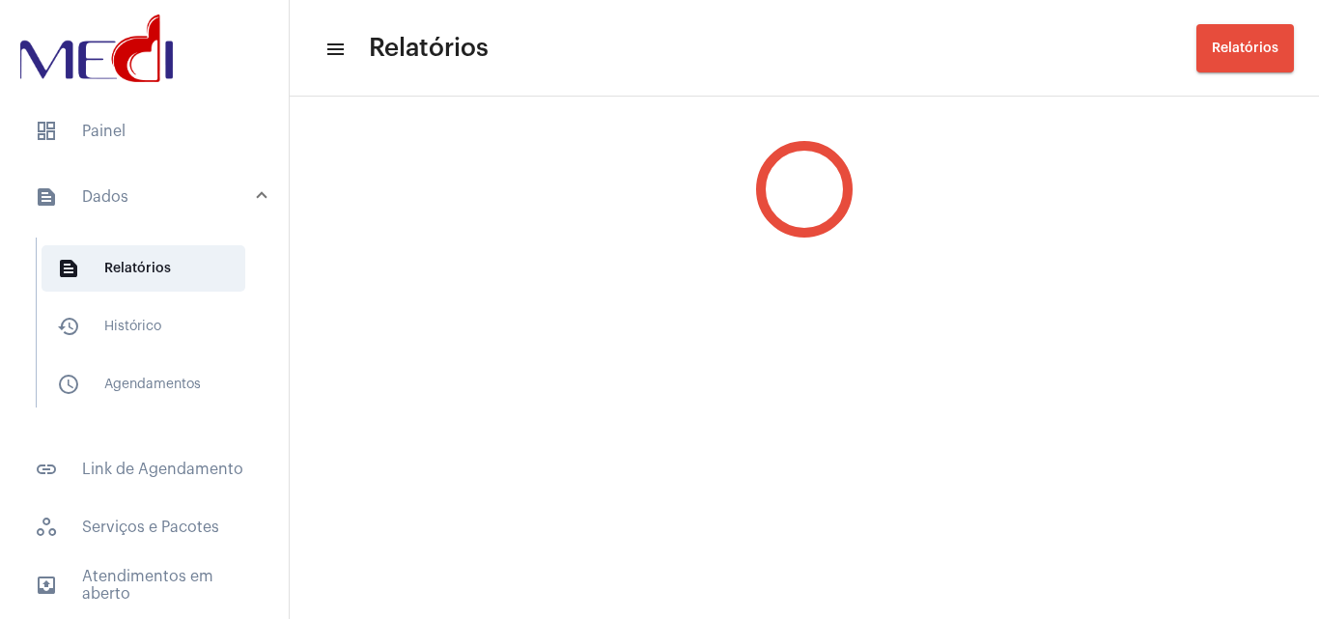
click at [156, 191] on mat-panel-title "text_snippet_outlined Dados" at bounding box center [146, 196] width 223 height 23
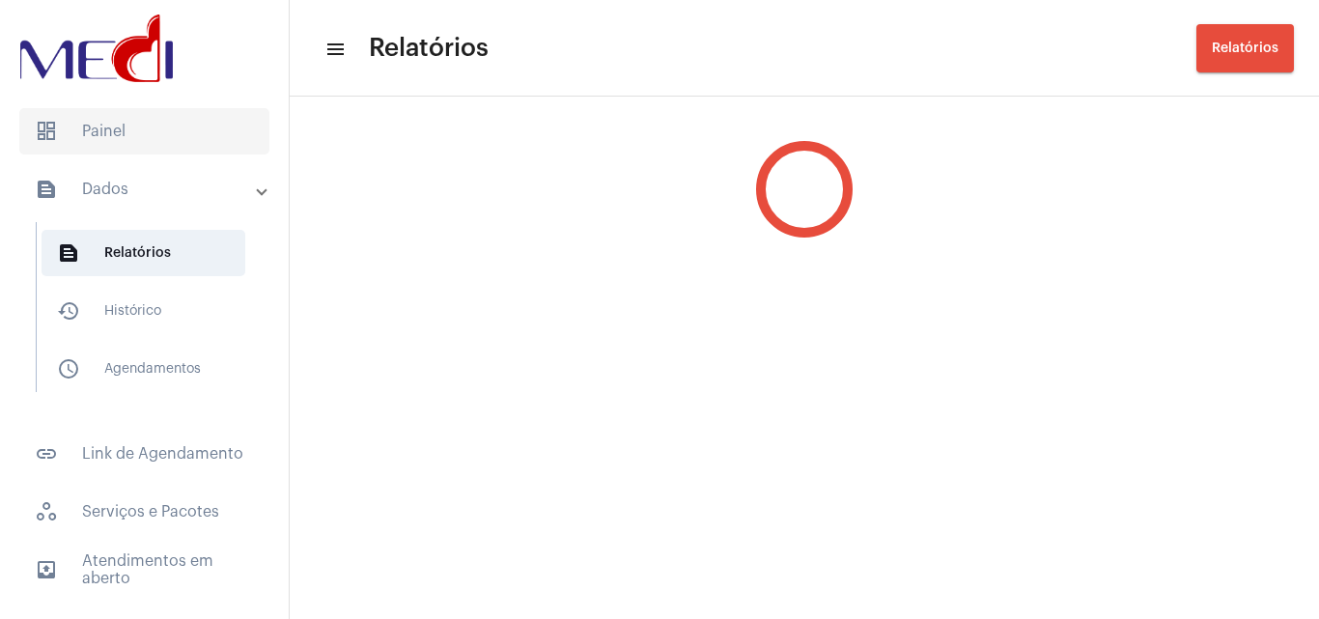
click at [104, 131] on span "dashboard Painel" at bounding box center [144, 131] width 250 height 46
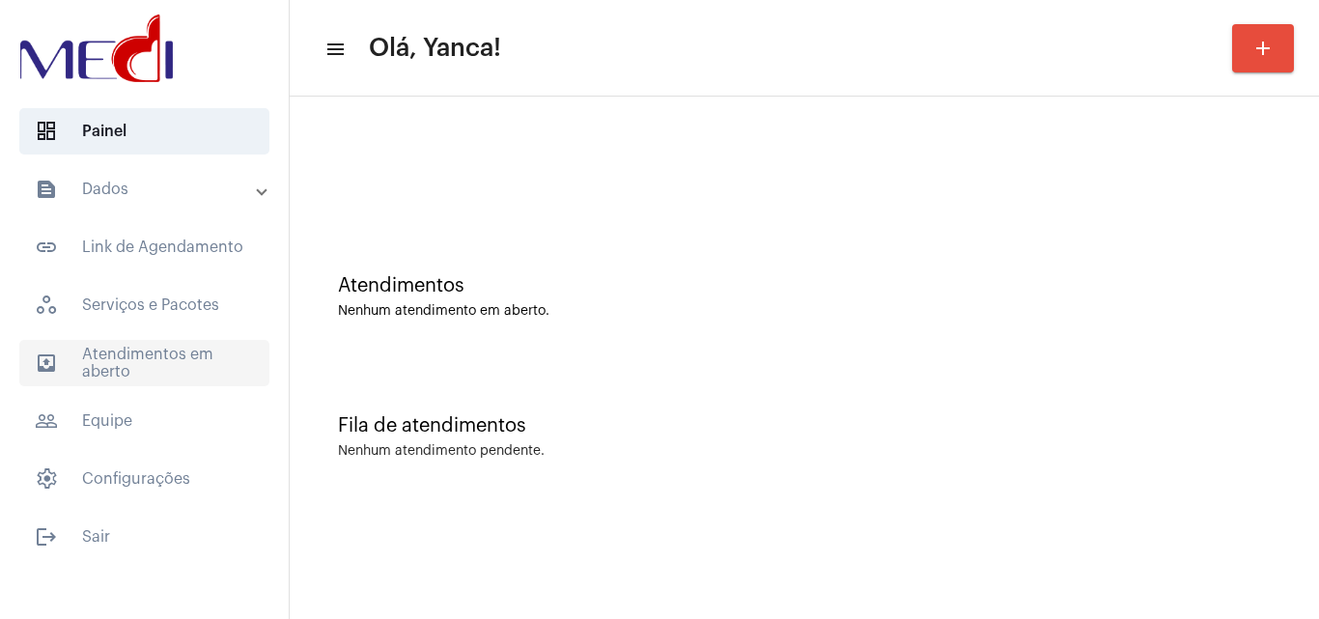
click at [163, 371] on span "outbox_outline Atendimentos em aberto" at bounding box center [144, 363] width 250 height 46
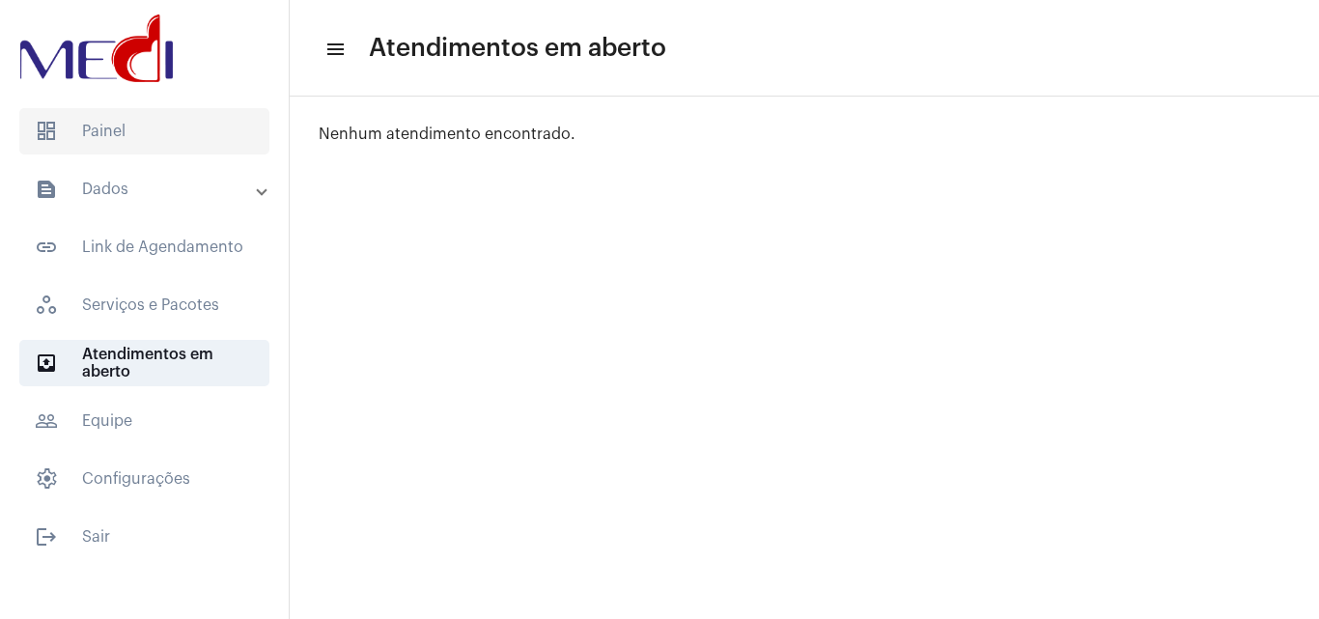
click at [142, 116] on span "dashboard Painel" at bounding box center [144, 131] width 250 height 46
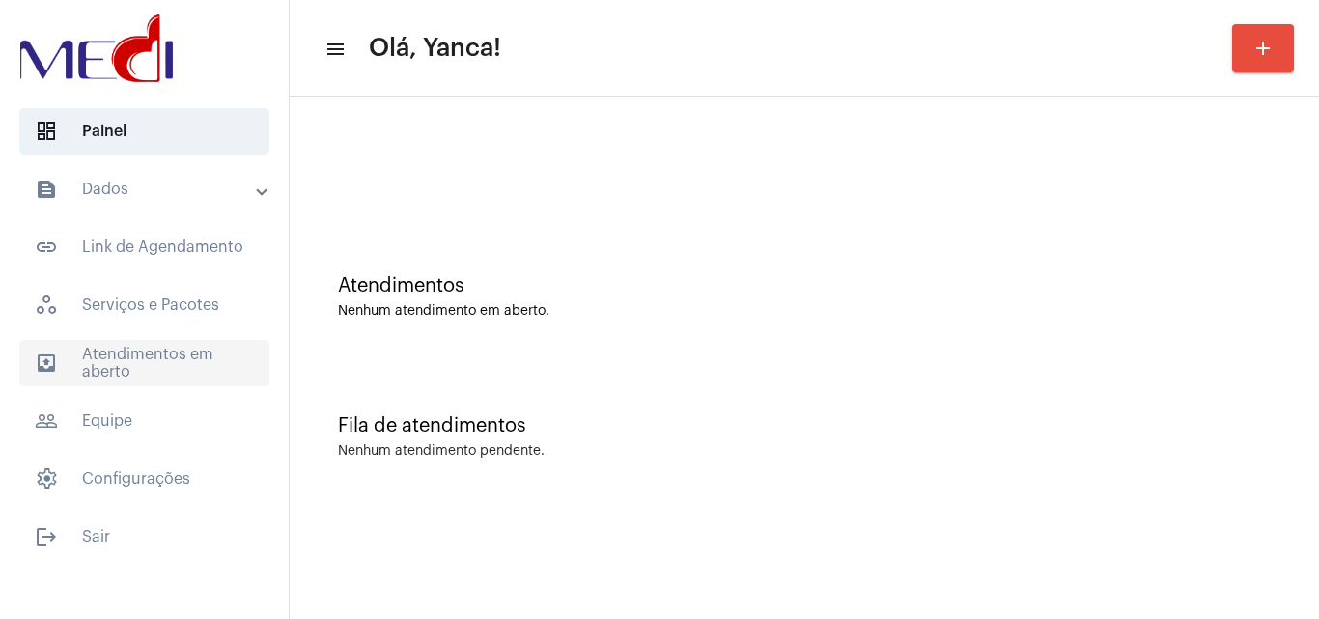
click at [163, 384] on span "outbox_outline Atendimentos em aberto" at bounding box center [144, 363] width 250 height 46
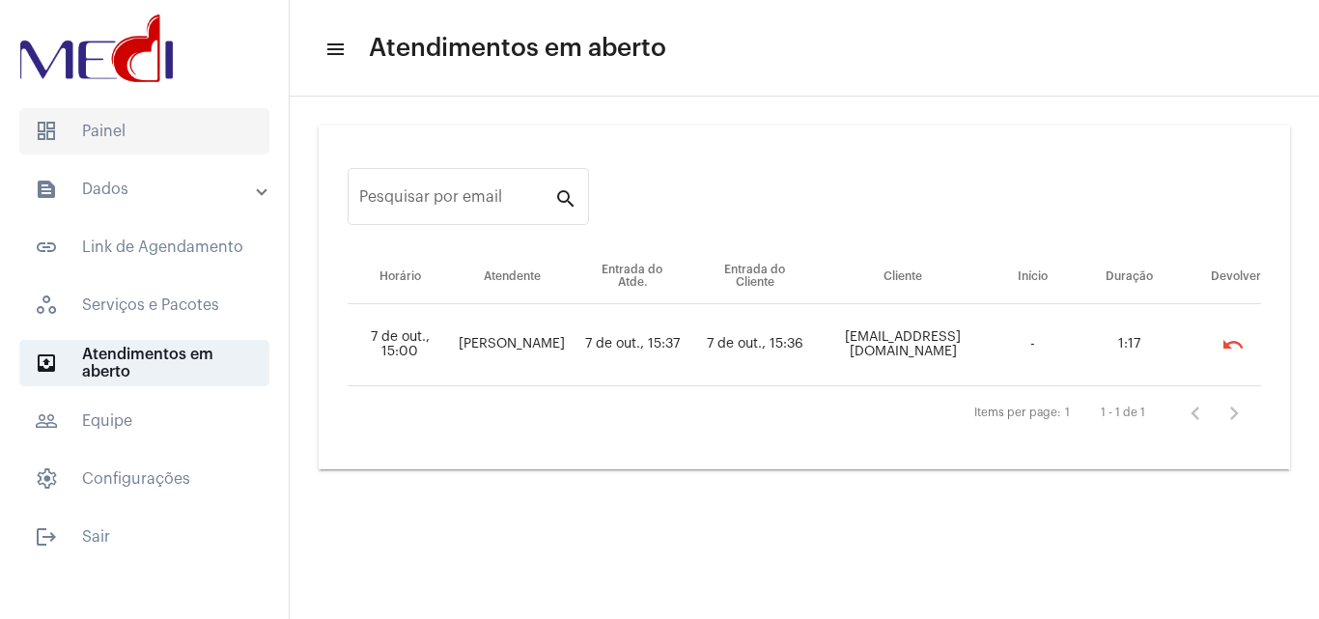
click at [168, 137] on span "dashboard Painel" at bounding box center [144, 131] width 250 height 46
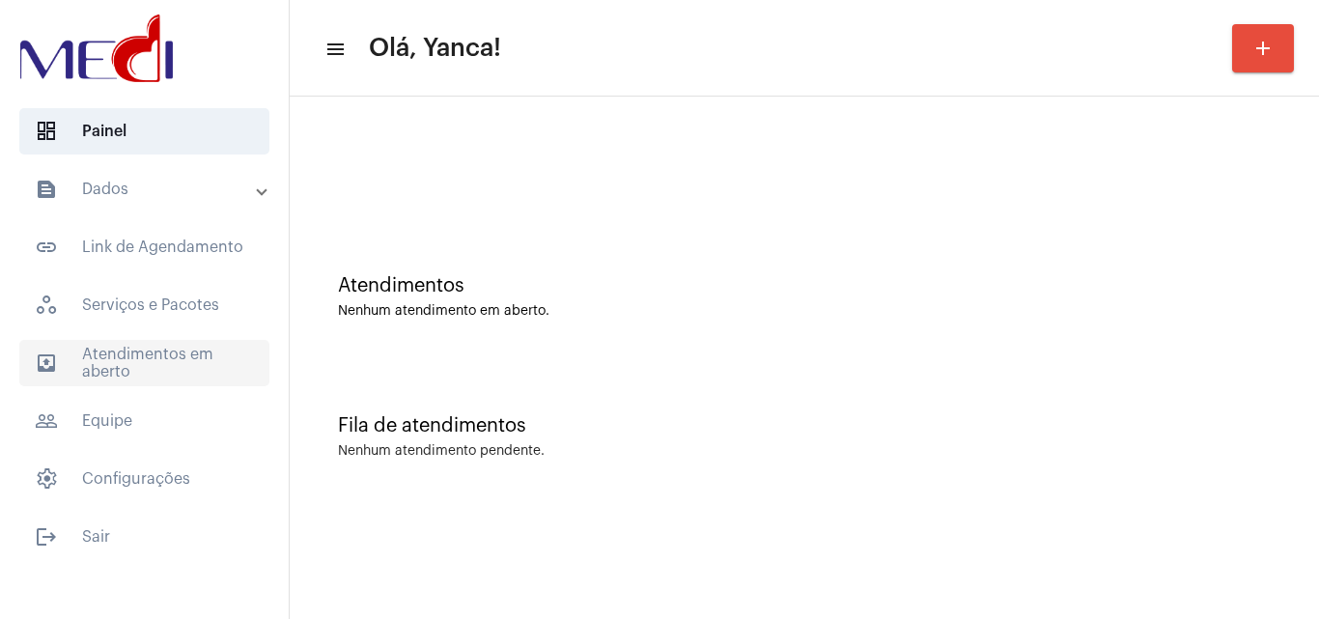
click at [189, 365] on span "outbox_outline Atendimentos em aberto" at bounding box center [144, 363] width 250 height 46
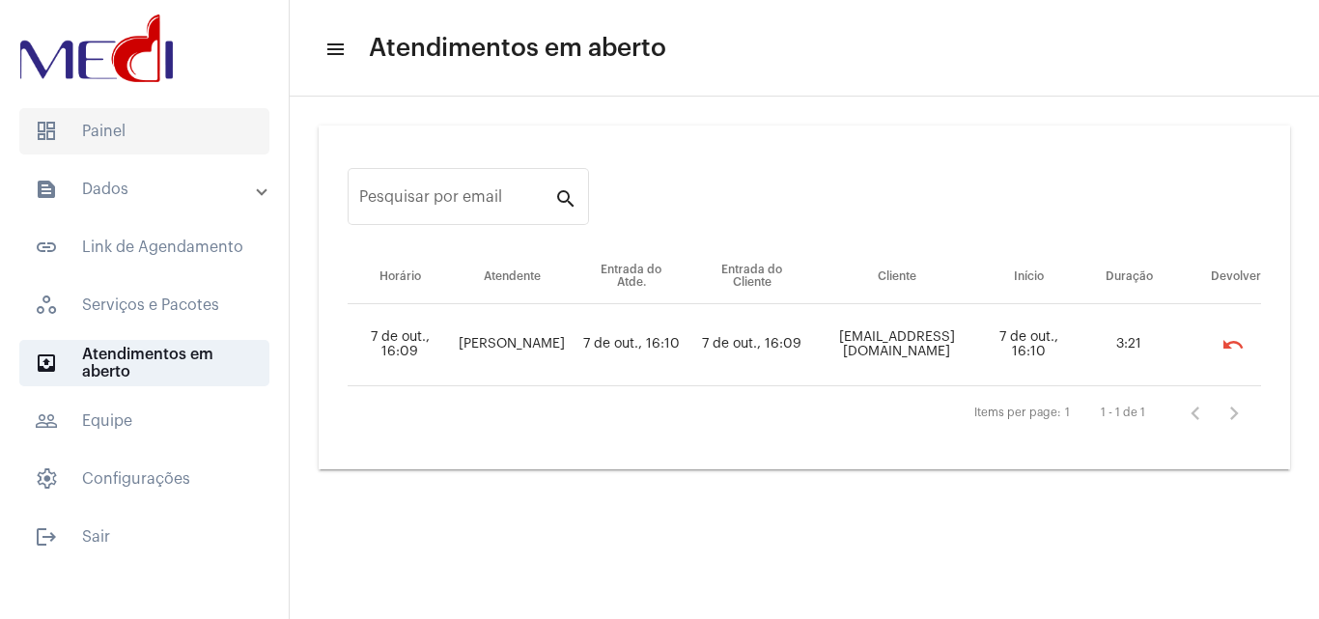
click at [165, 134] on span "dashboard Painel" at bounding box center [144, 131] width 250 height 46
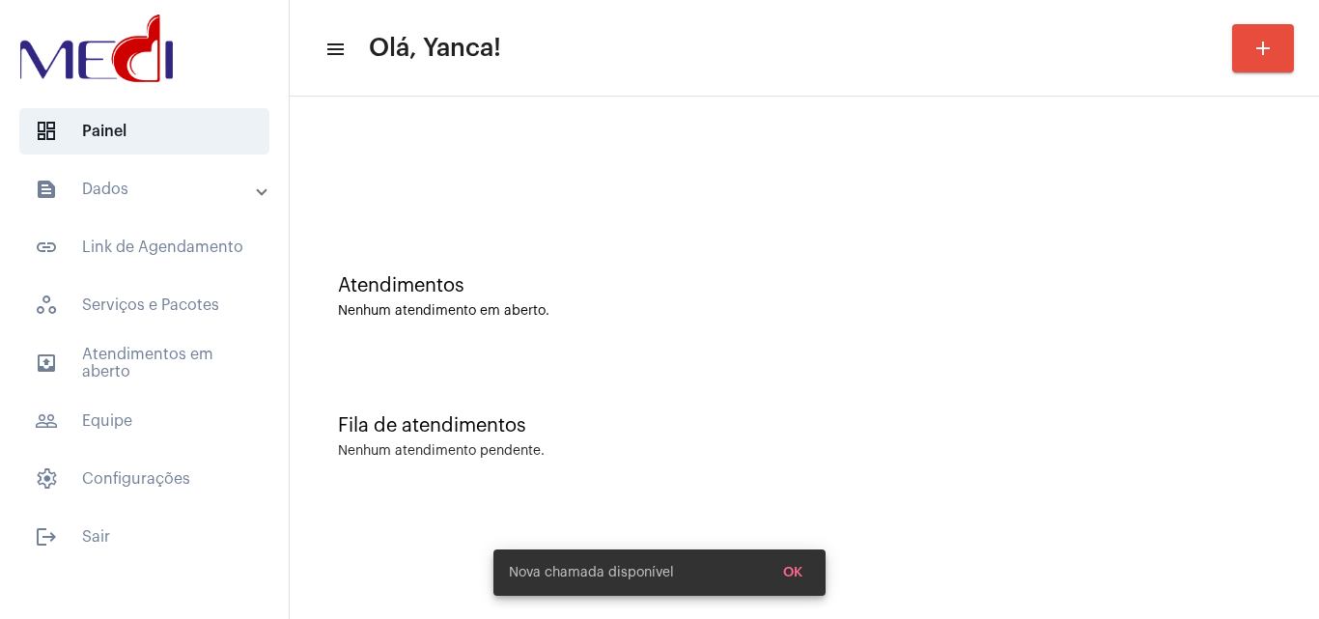
click at [203, 335] on mat-accordion "text_snippet_outlined Dados text_snippet_outlined Relatórios history_outlined H…" at bounding box center [144, 334] width 289 height 336
click at [209, 350] on span "outbox_outline Atendimentos em aberto" at bounding box center [144, 363] width 250 height 46
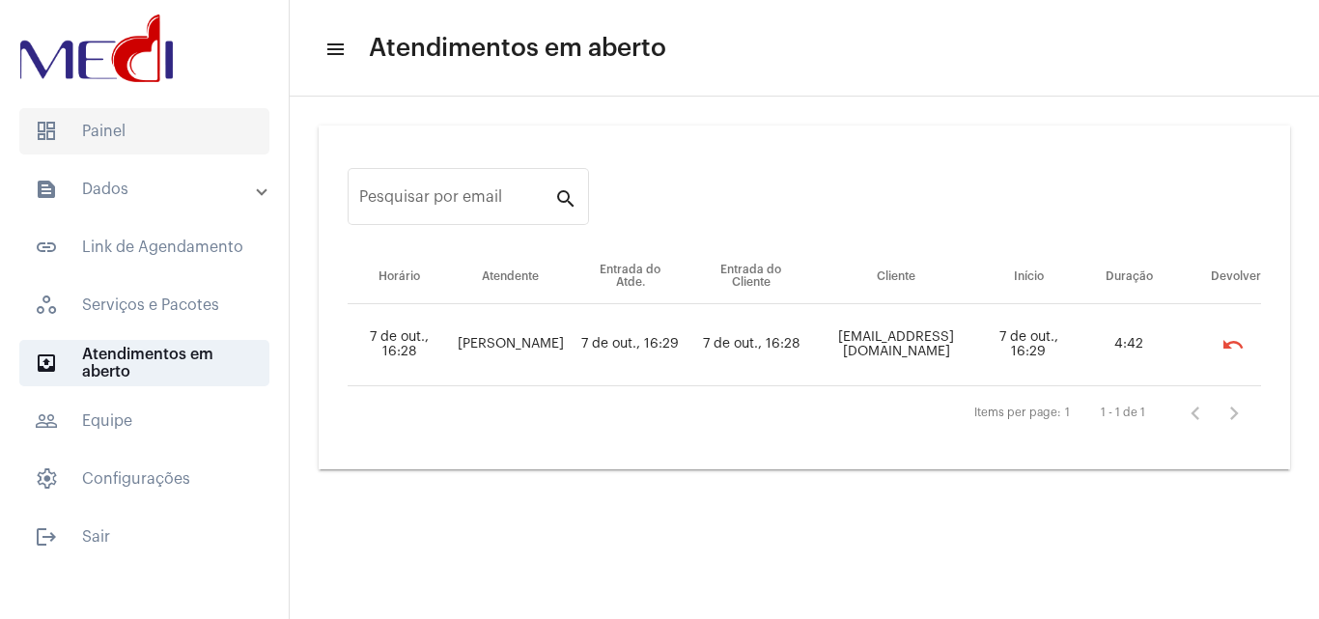
click at [195, 139] on span "dashboard Painel" at bounding box center [144, 131] width 250 height 46
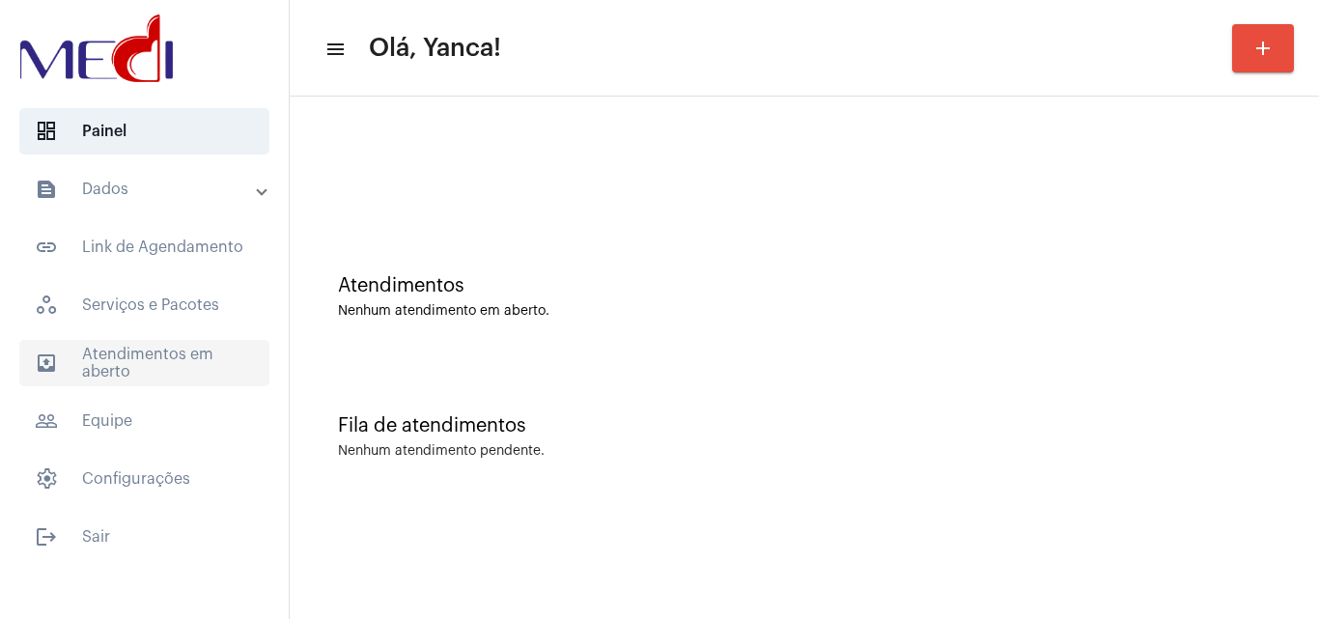
click at [186, 346] on span "outbox_outline Atendimentos em aberto" at bounding box center [144, 363] width 250 height 46
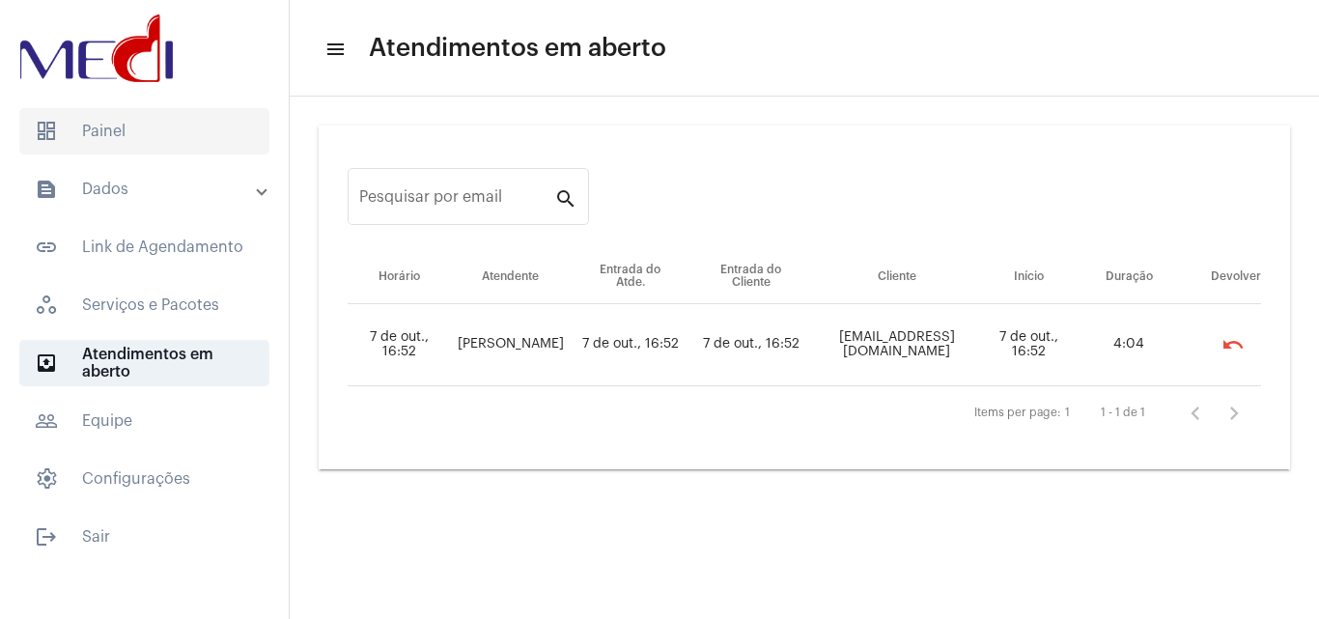
click at [141, 133] on span "dashboard Painel" at bounding box center [144, 131] width 250 height 46
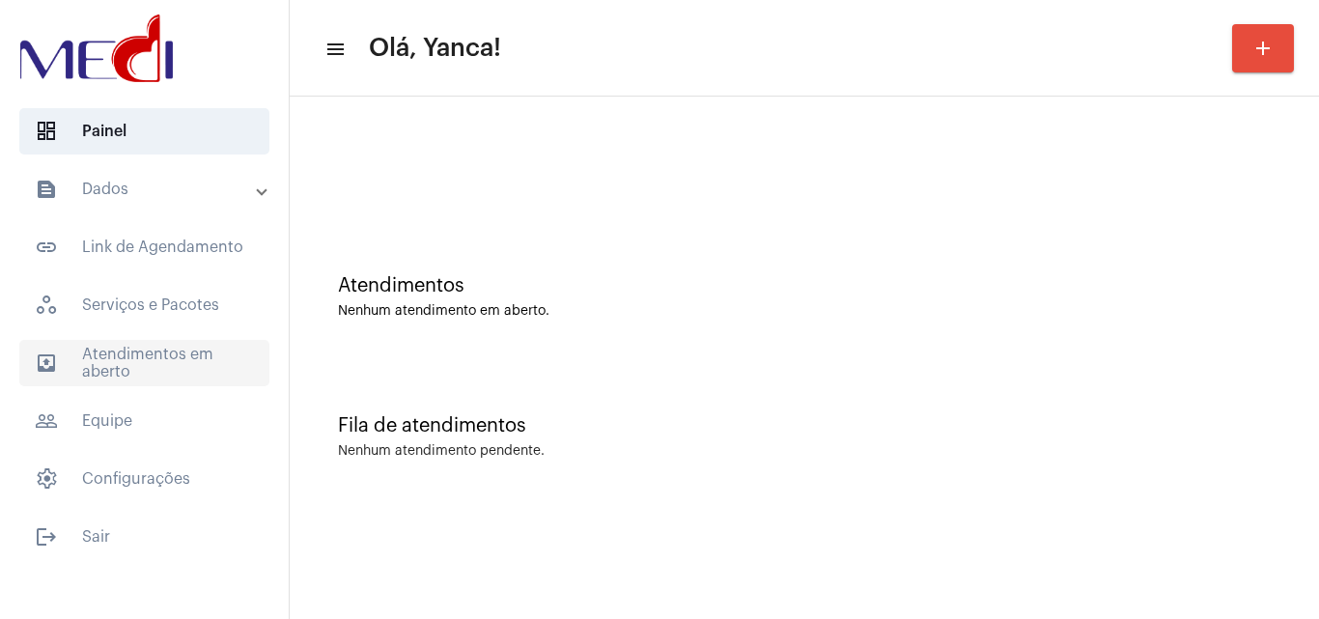
click at [167, 360] on span "outbox_outline Atendimentos em aberto" at bounding box center [144, 363] width 250 height 46
